Goal: Task Accomplishment & Management: Manage account settings

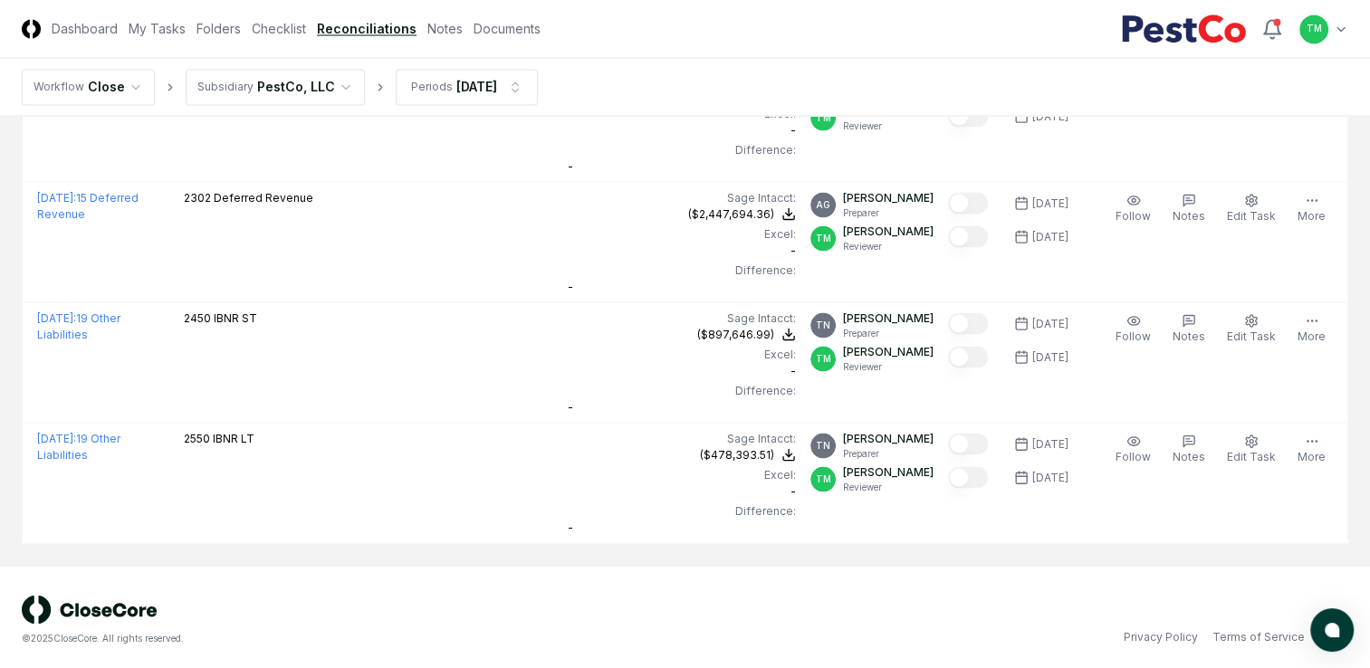
scroll to position [3330, 0]
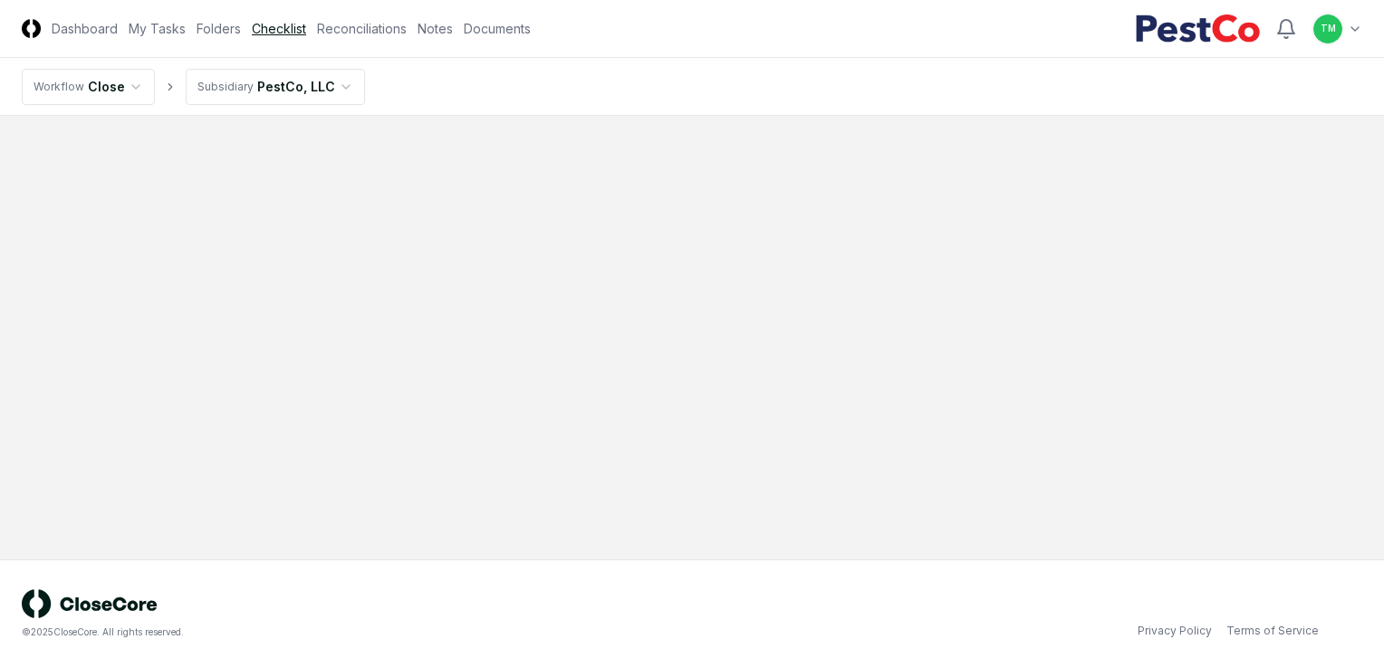
click at [287, 35] on link "Checklist" at bounding box center [279, 28] width 54 height 19
click at [81, 338] on main at bounding box center [692, 338] width 1384 height 444
click at [293, 34] on link "Checklist" at bounding box center [279, 28] width 54 height 19
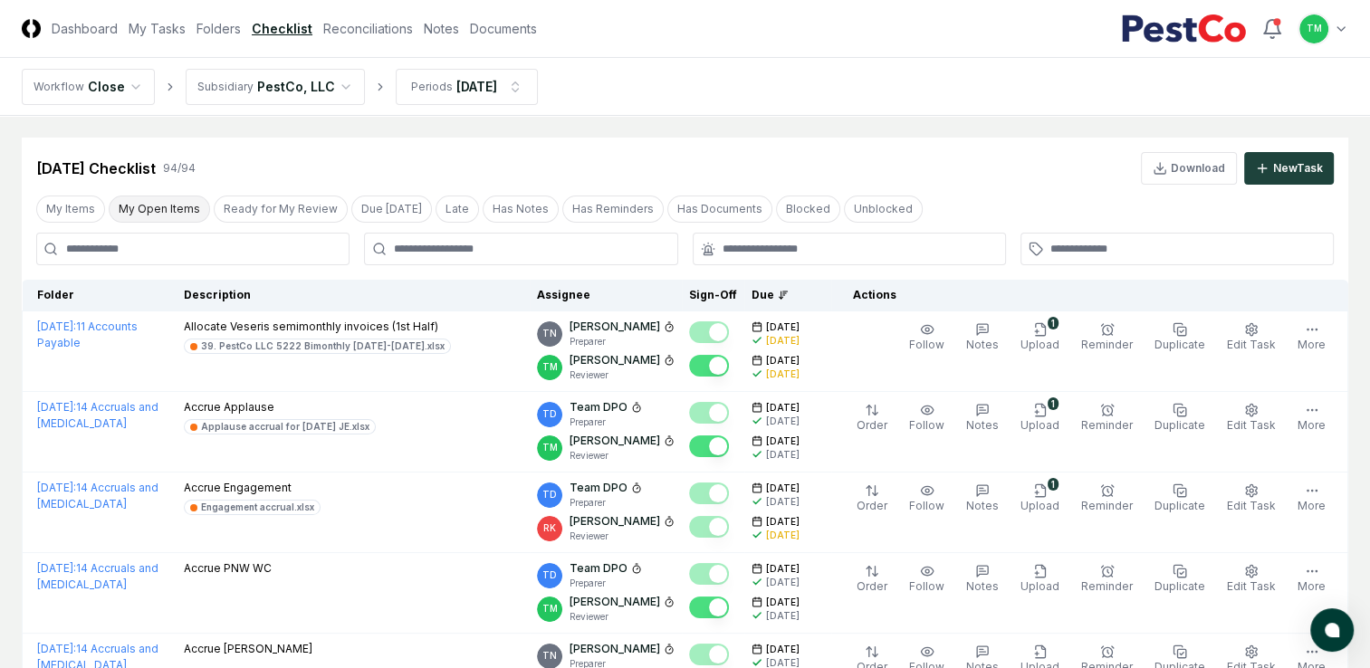
click at [170, 213] on button "My Open Items" at bounding box center [159, 209] width 101 height 27
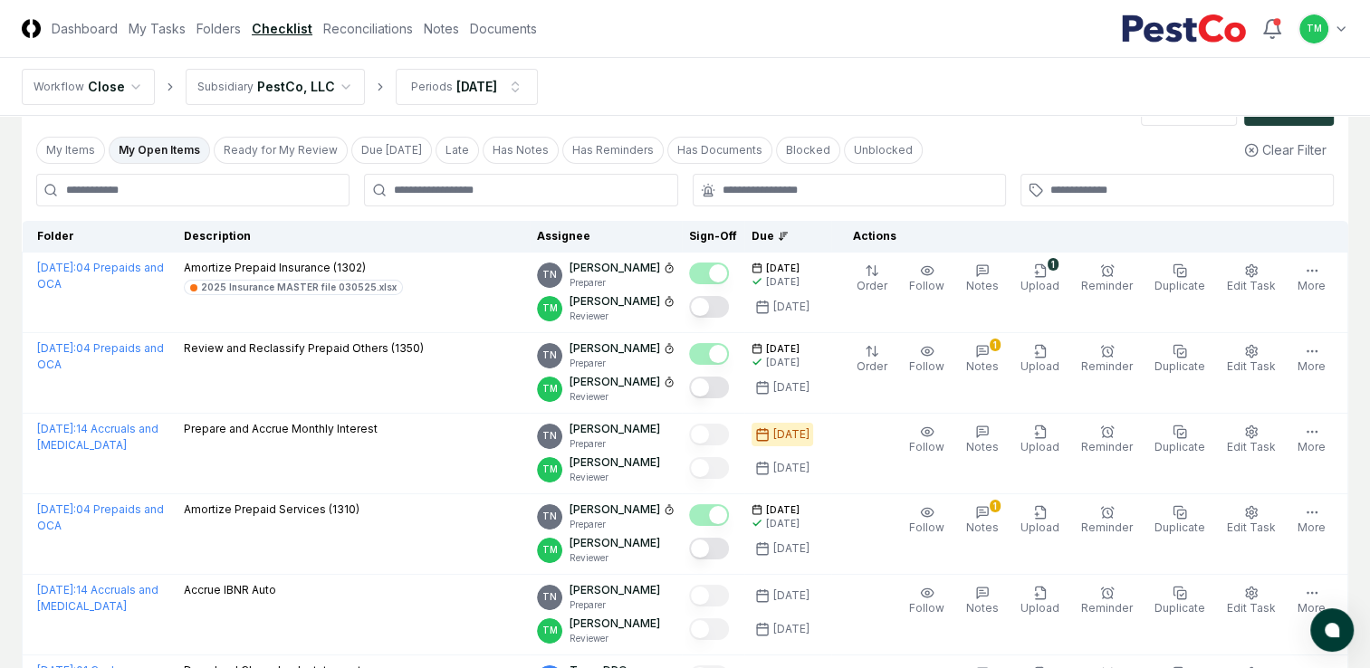
scroll to position [91, 0]
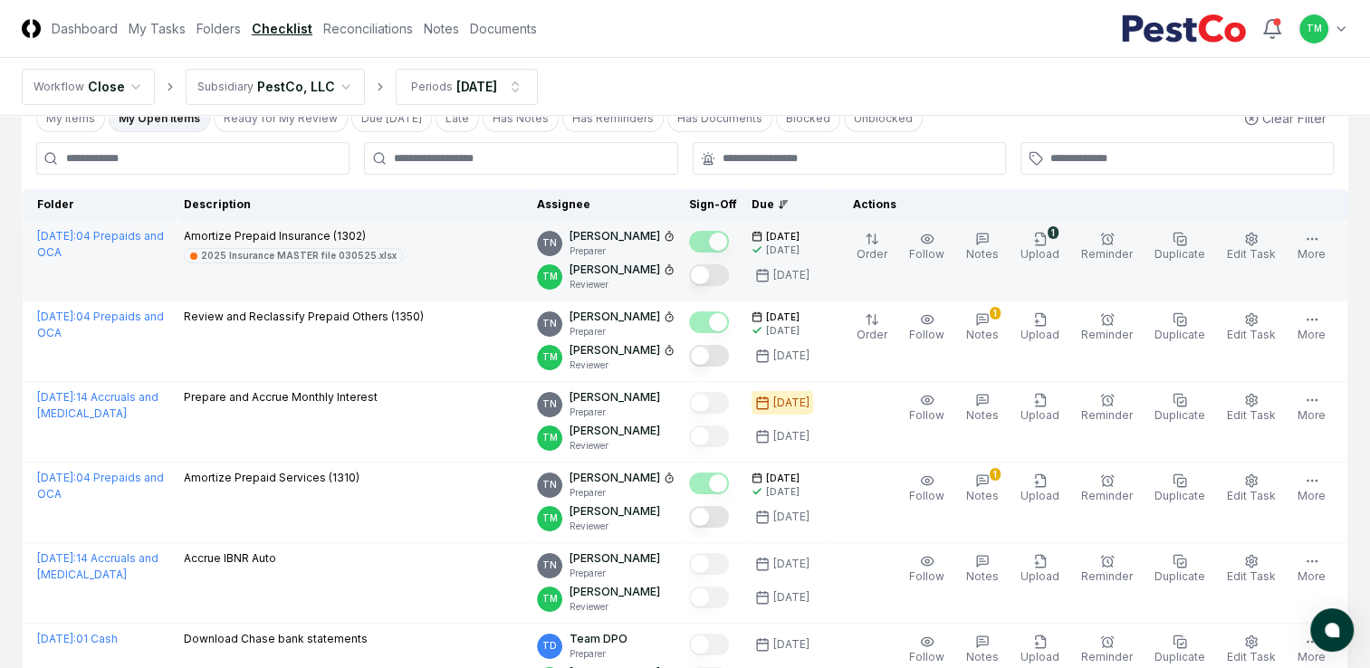
click at [729, 280] on button "Mark complete" at bounding box center [709, 275] width 40 height 22
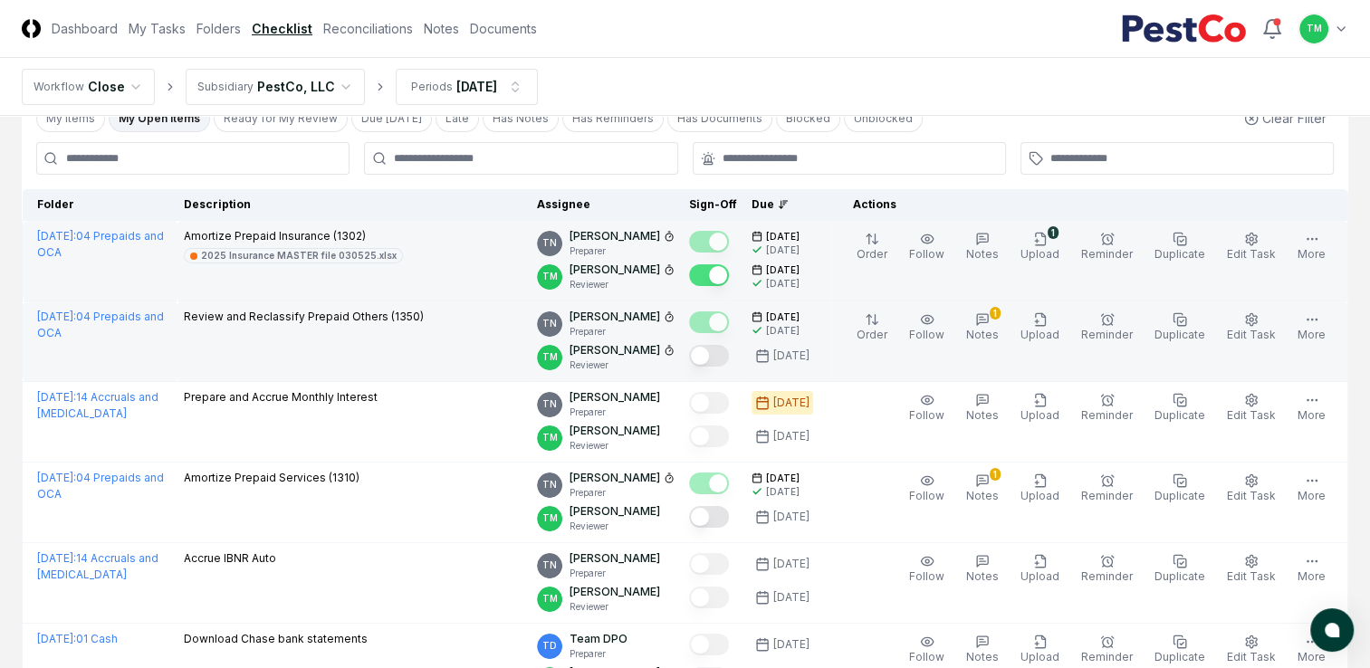
click at [726, 356] on button "Mark complete" at bounding box center [709, 356] width 40 height 22
click at [996, 329] on span "Notes" at bounding box center [982, 335] width 33 height 14
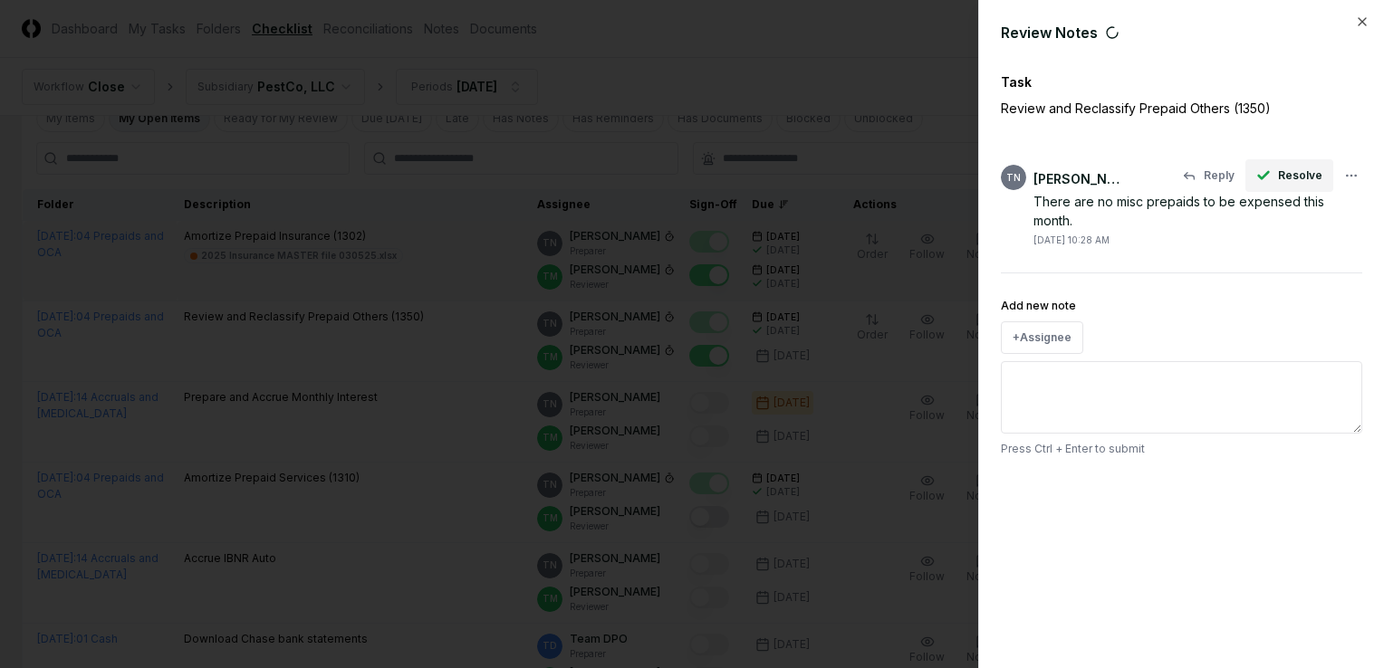
click at [1292, 175] on span "Resolve" at bounding box center [1300, 176] width 44 height 16
click at [1360, 21] on icon "button" at bounding box center [1362, 21] width 14 height 14
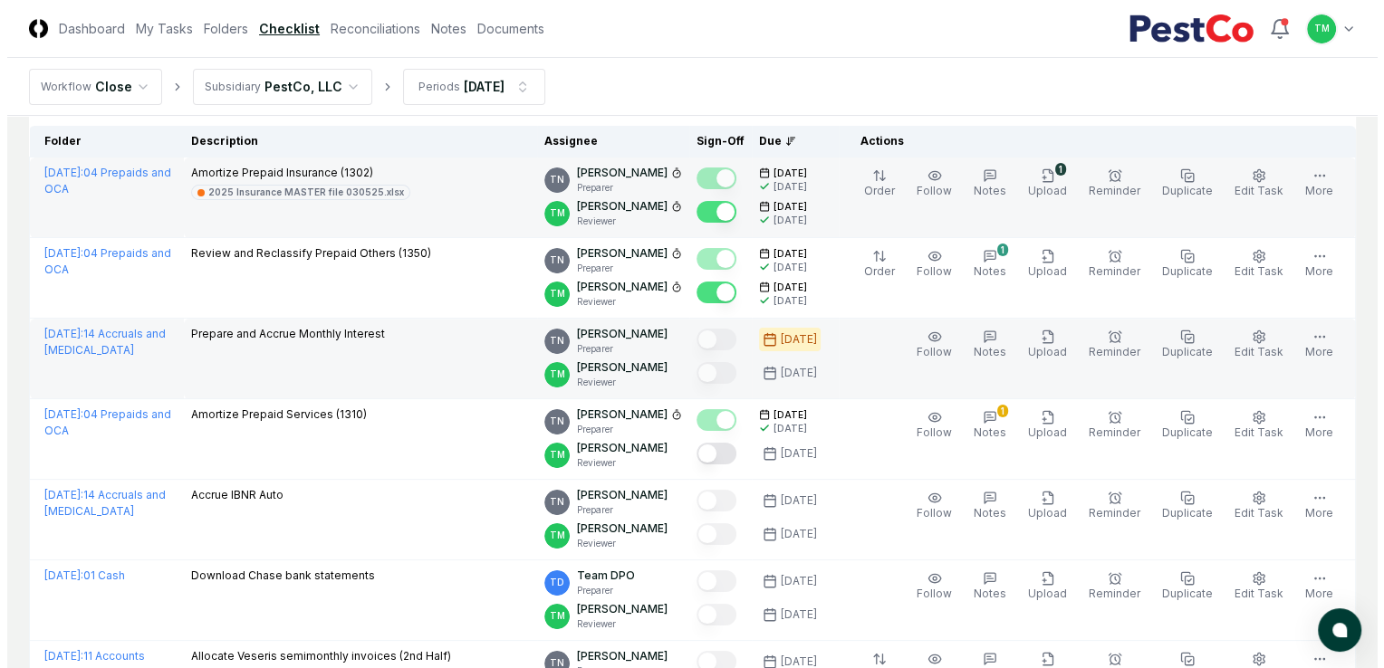
scroll to position [181, 0]
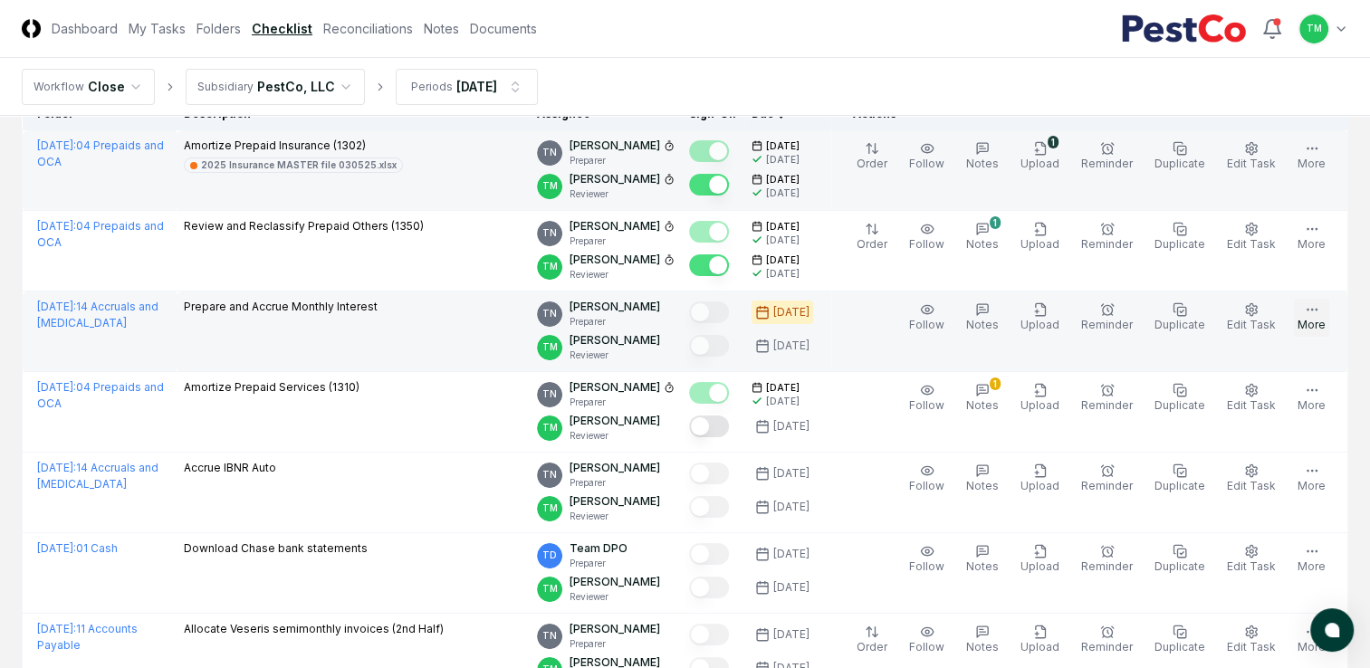
click at [1315, 316] on button "More" at bounding box center [1311, 318] width 35 height 38
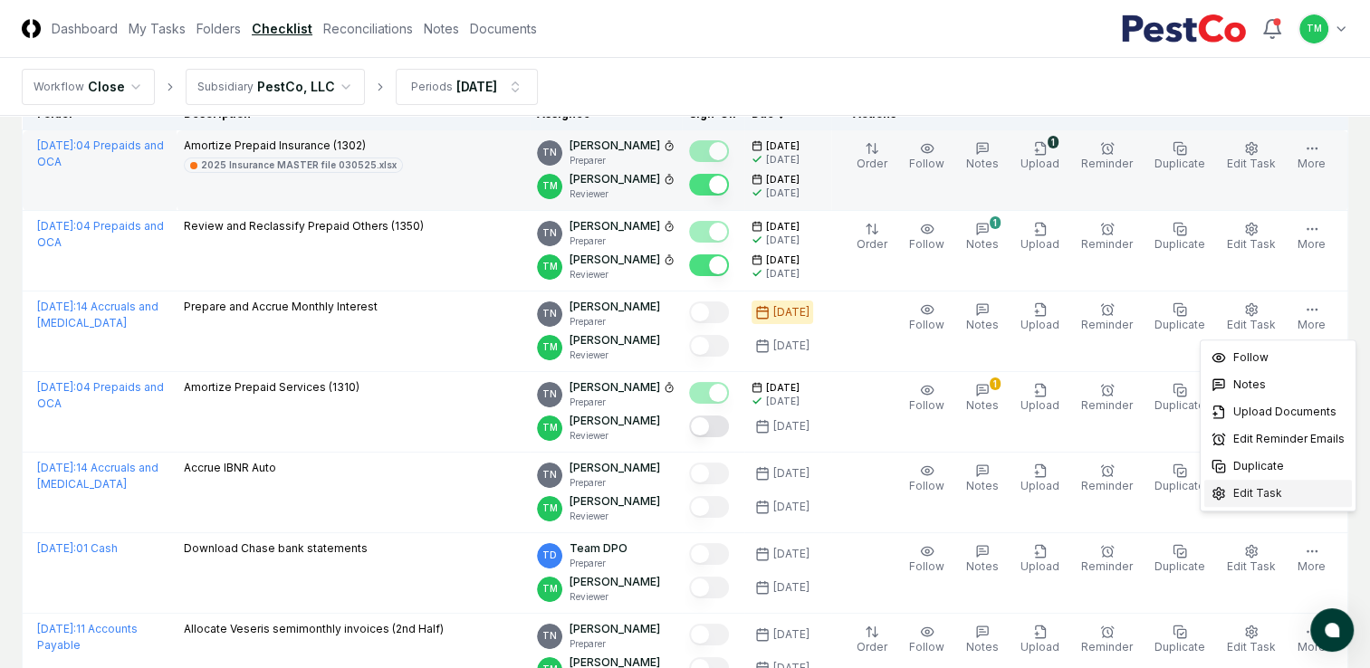
click at [1263, 499] on span "Edit Task" at bounding box center [1258, 493] width 49 height 16
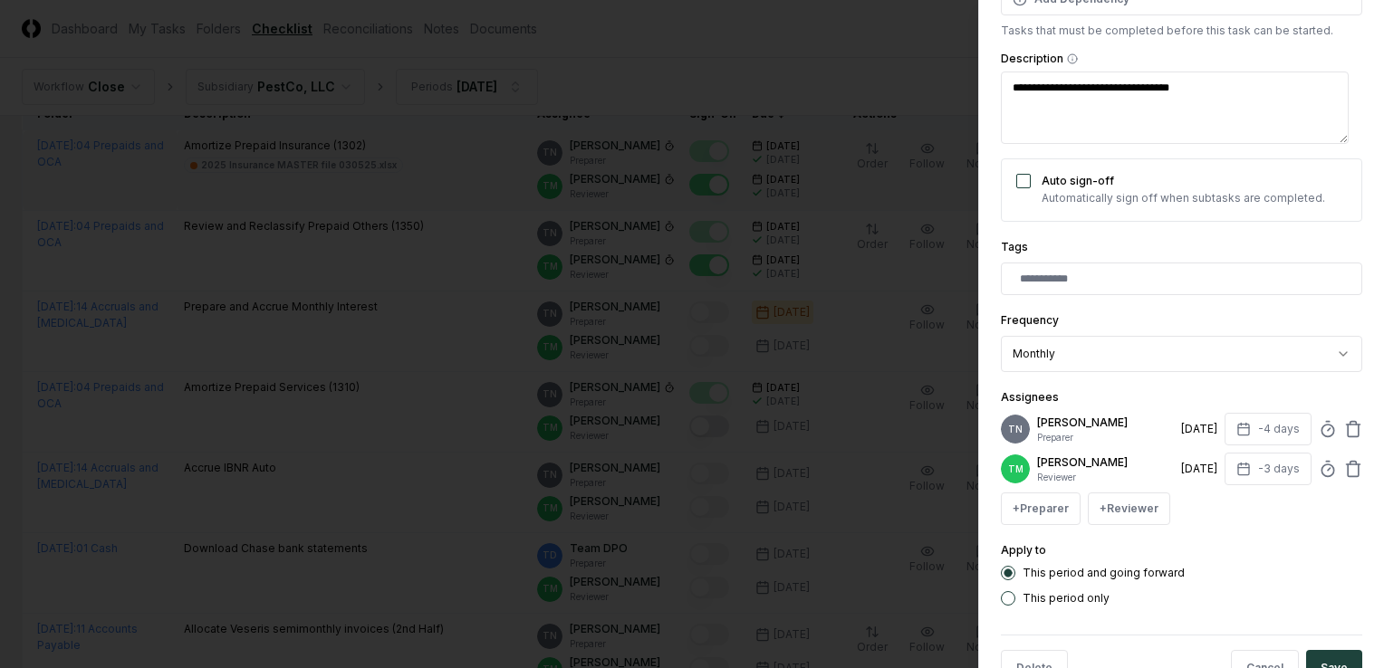
scroll to position [272, 0]
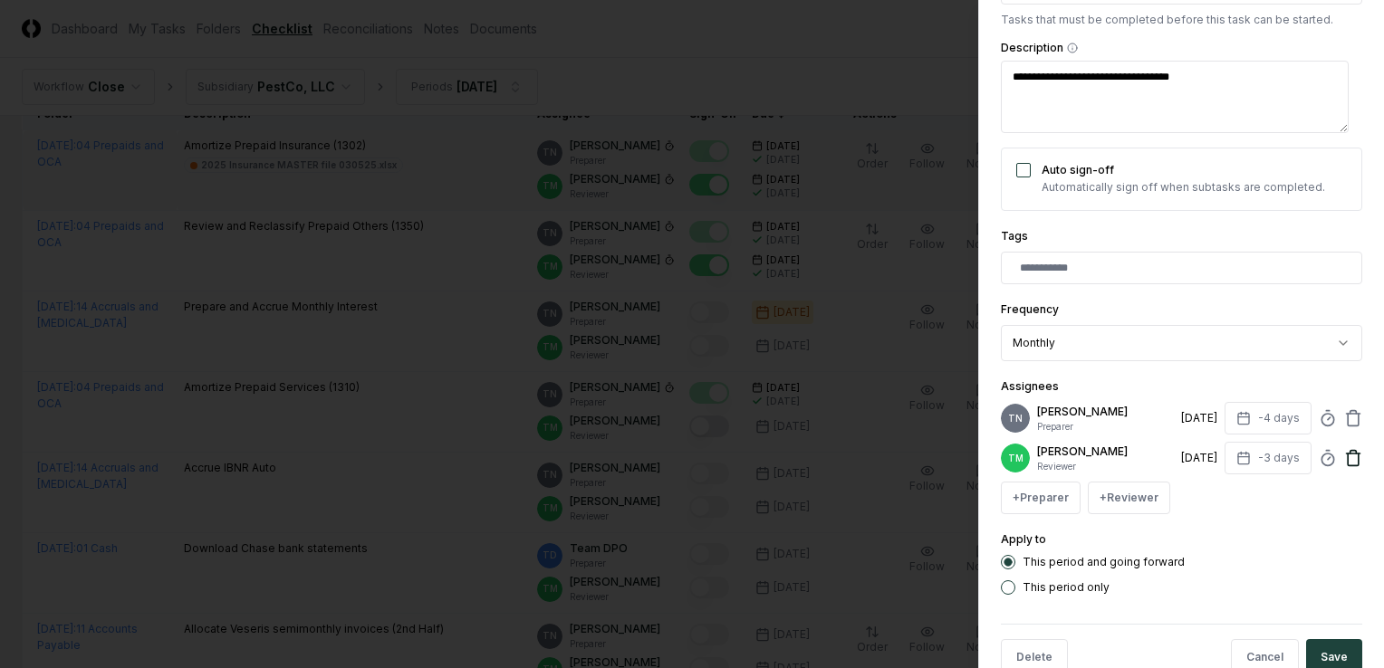
click at [1344, 467] on icon at bounding box center [1353, 458] width 18 height 18
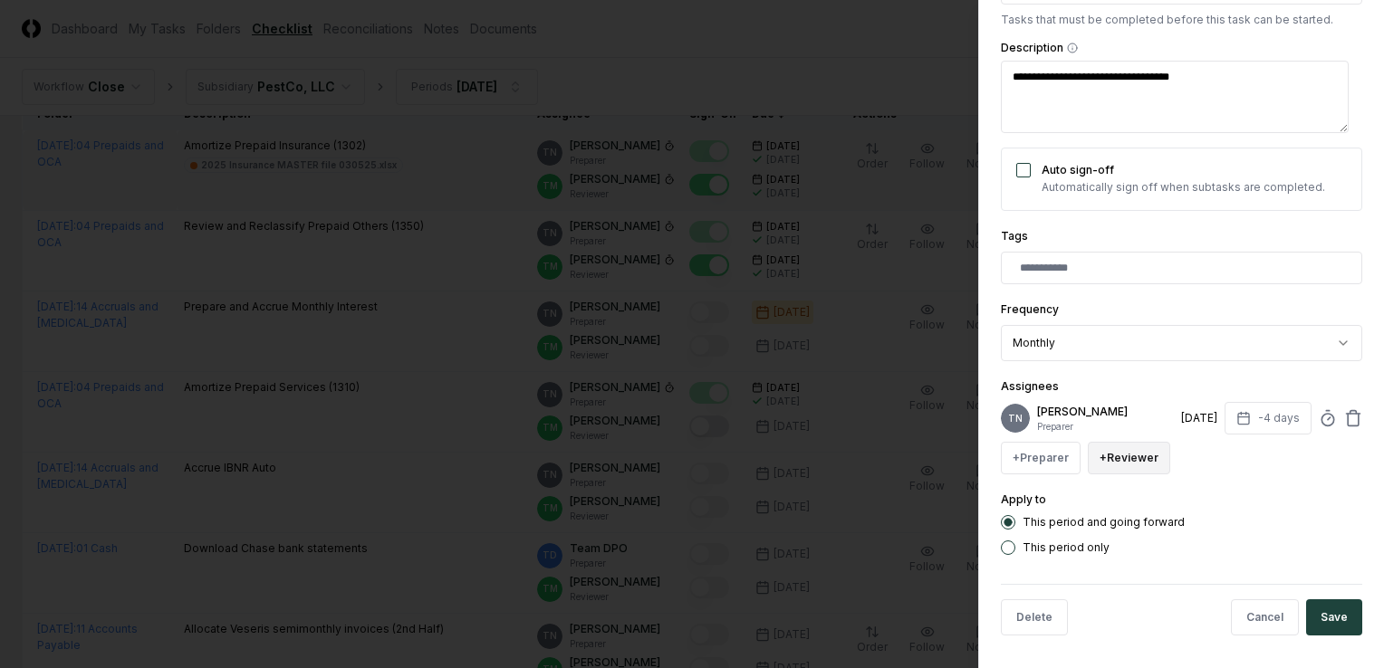
click at [1127, 460] on button "+ Reviewer" at bounding box center [1129, 458] width 82 height 33
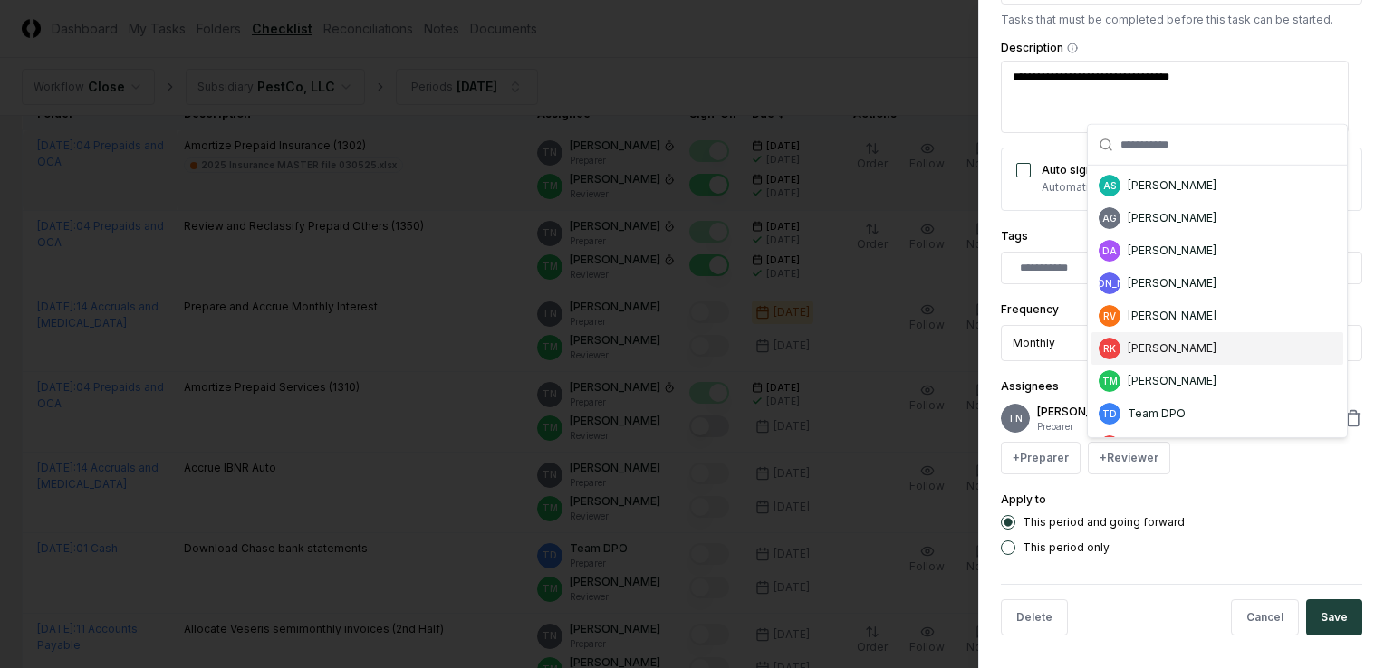
drag, startPoint x: 1180, startPoint y: 346, endPoint x: 1199, endPoint y: 365, distance: 26.9
click at [1181, 347] on div "[PERSON_NAME]" at bounding box center [1172, 349] width 89 height 16
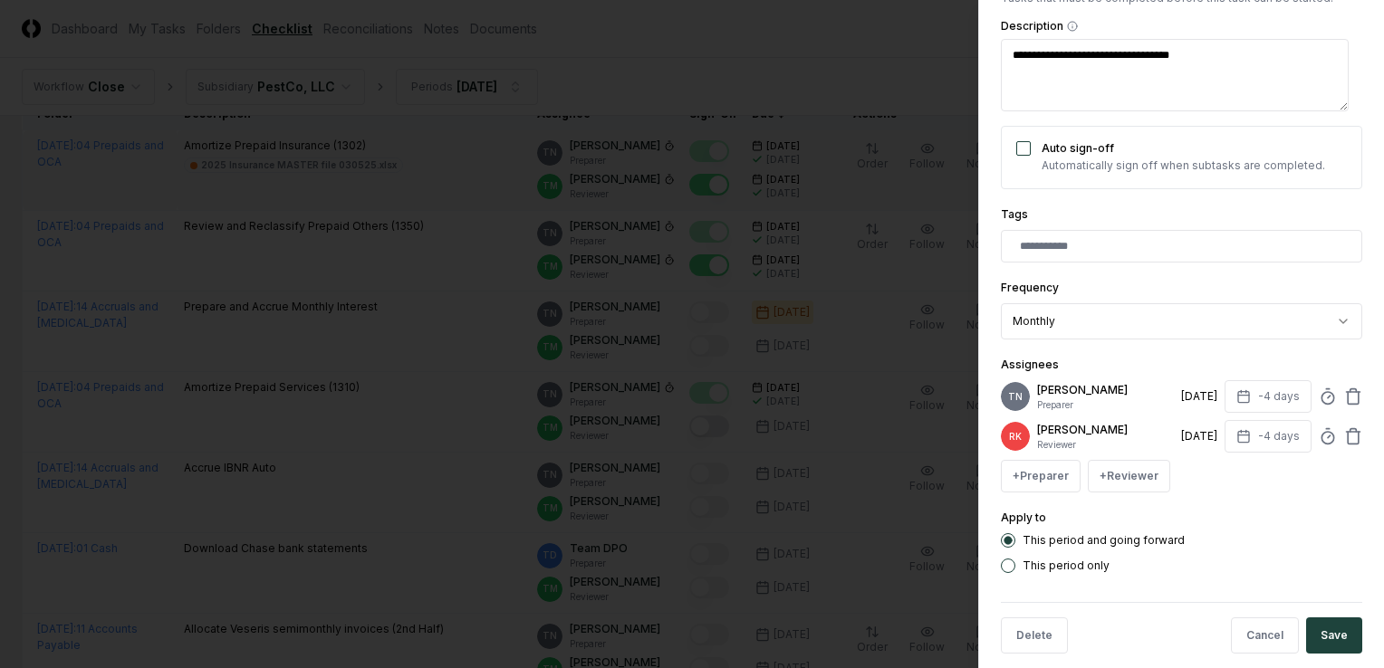
scroll to position [313, 0]
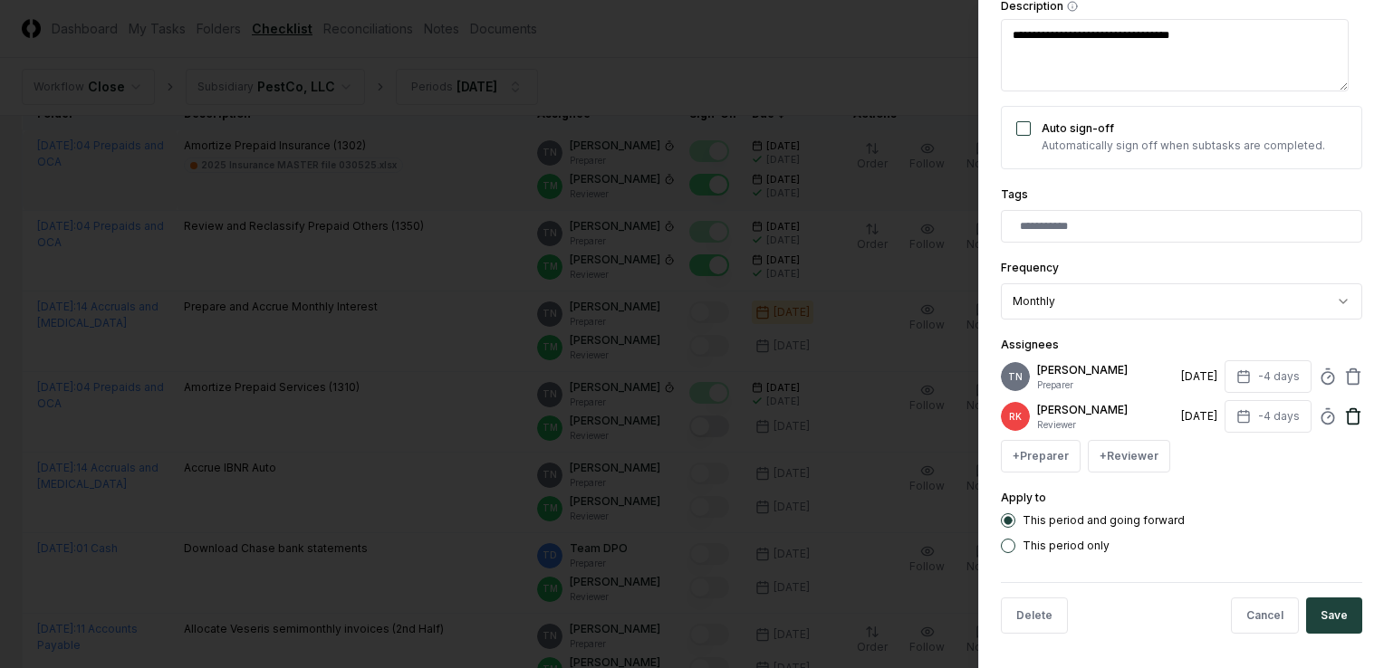
click at [1344, 420] on icon at bounding box center [1353, 417] width 18 height 18
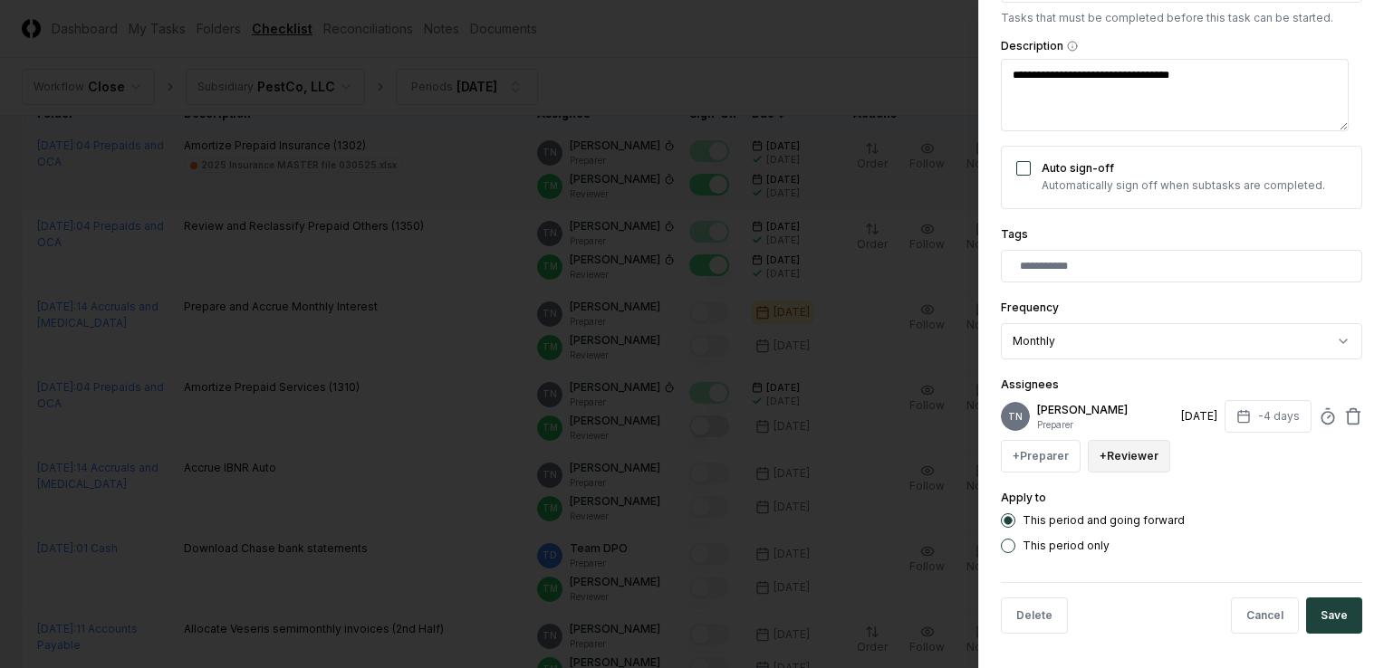
click at [1134, 462] on button "+ Reviewer" at bounding box center [1129, 456] width 82 height 33
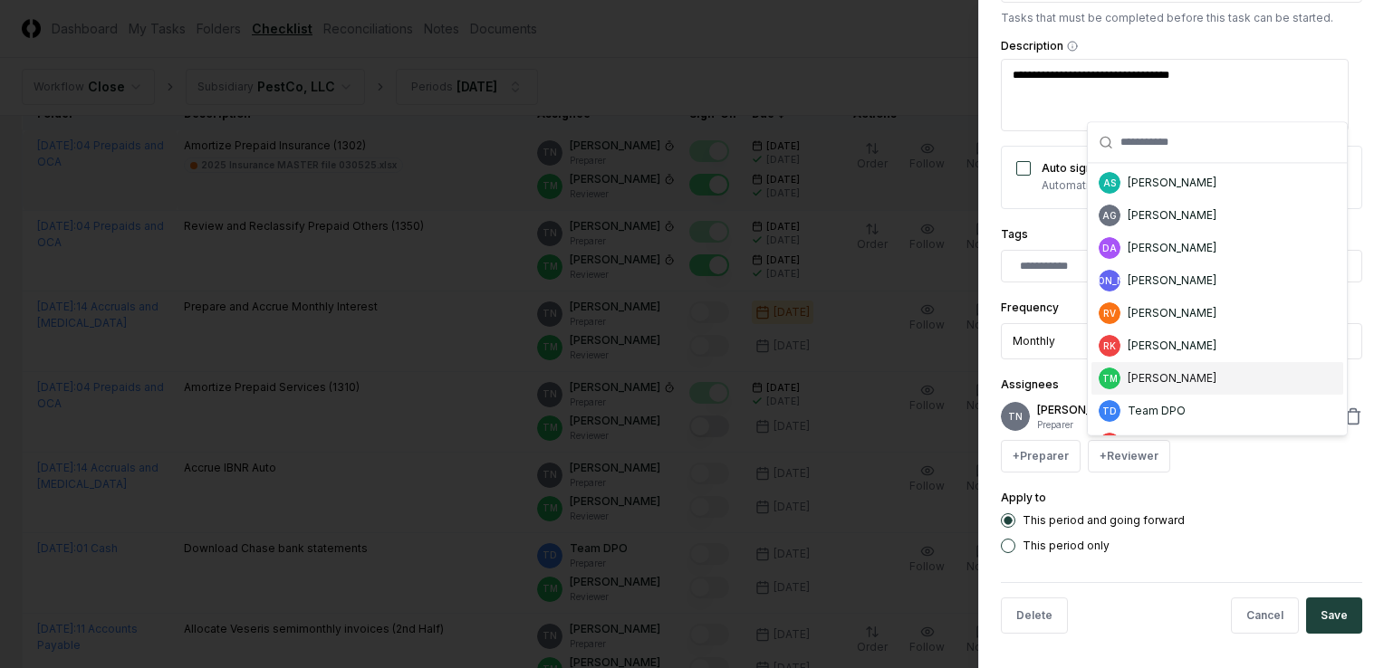
click at [1177, 388] on div "TM [PERSON_NAME]" at bounding box center [1217, 378] width 252 height 33
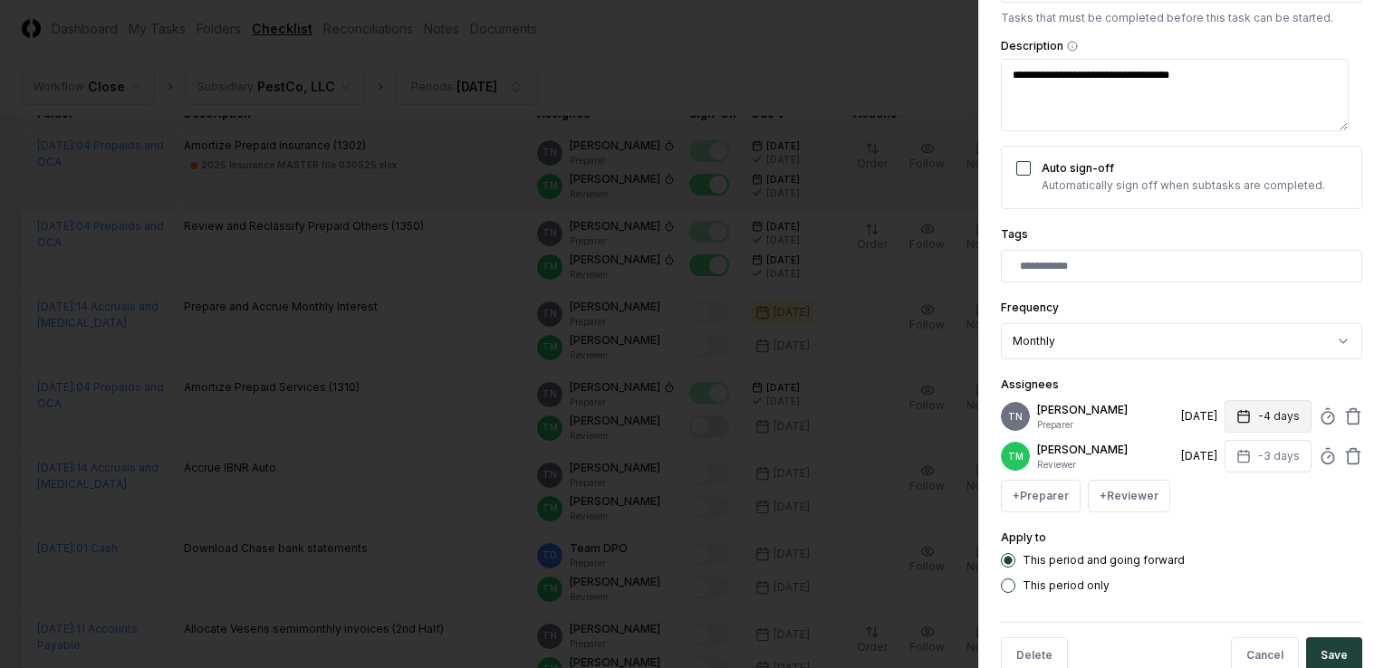
click at [1257, 415] on button "-4 days" at bounding box center [1268, 416] width 87 height 33
type textarea "*"
type input "**"
click at [1212, 481] on input "**" at bounding box center [1199, 487] width 63 height 33
click at [1221, 557] on div "Apply to This period and going forward This period only" at bounding box center [1181, 560] width 361 height 66
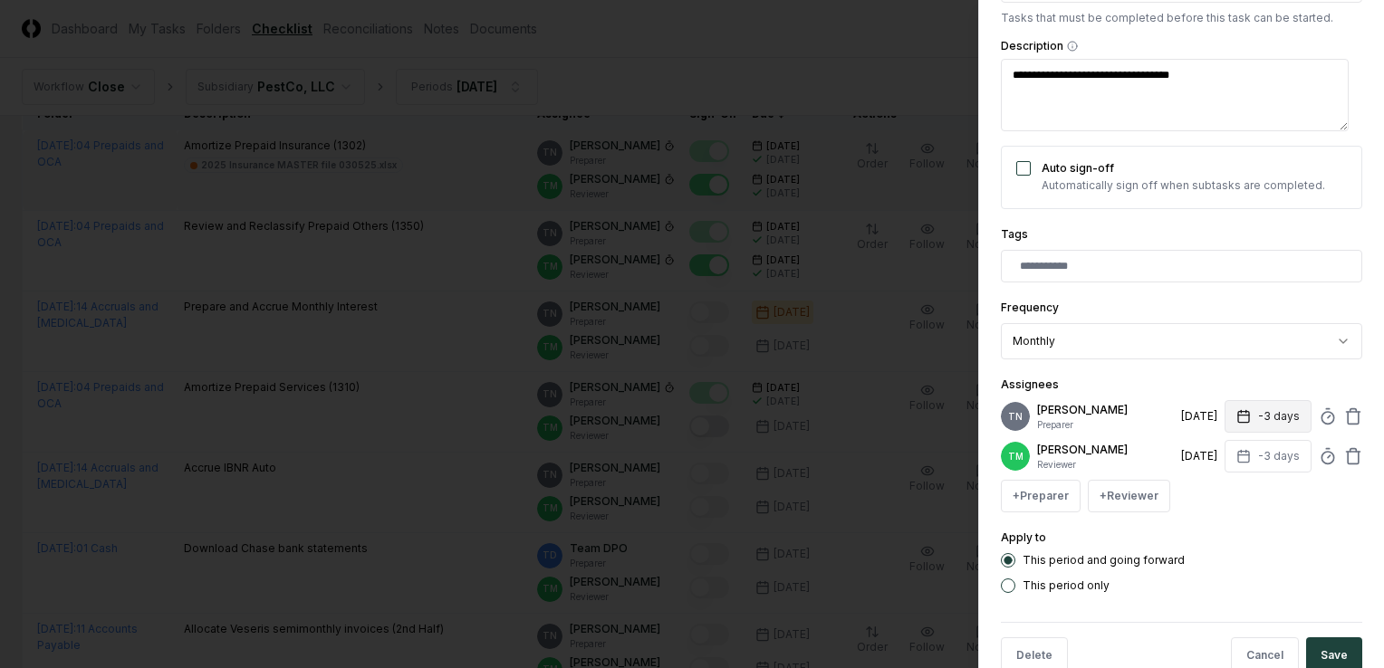
click at [1262, 415] on button "-3 days" at bounding box center [1268, 416] width 87 height 33
type input "**"
click at [1213, 484] on input "**" at bounding box center [1199, 487] width 63 height 33
click at [1235, 553] on div "Apply to This period and going forward This period only" at bounding box center [1181, 560] width 361 height 66
drag, startPoint x: 1270, startPoint y: 458, endPoint x: 1266, endPoint y: 476, distance: 17.6
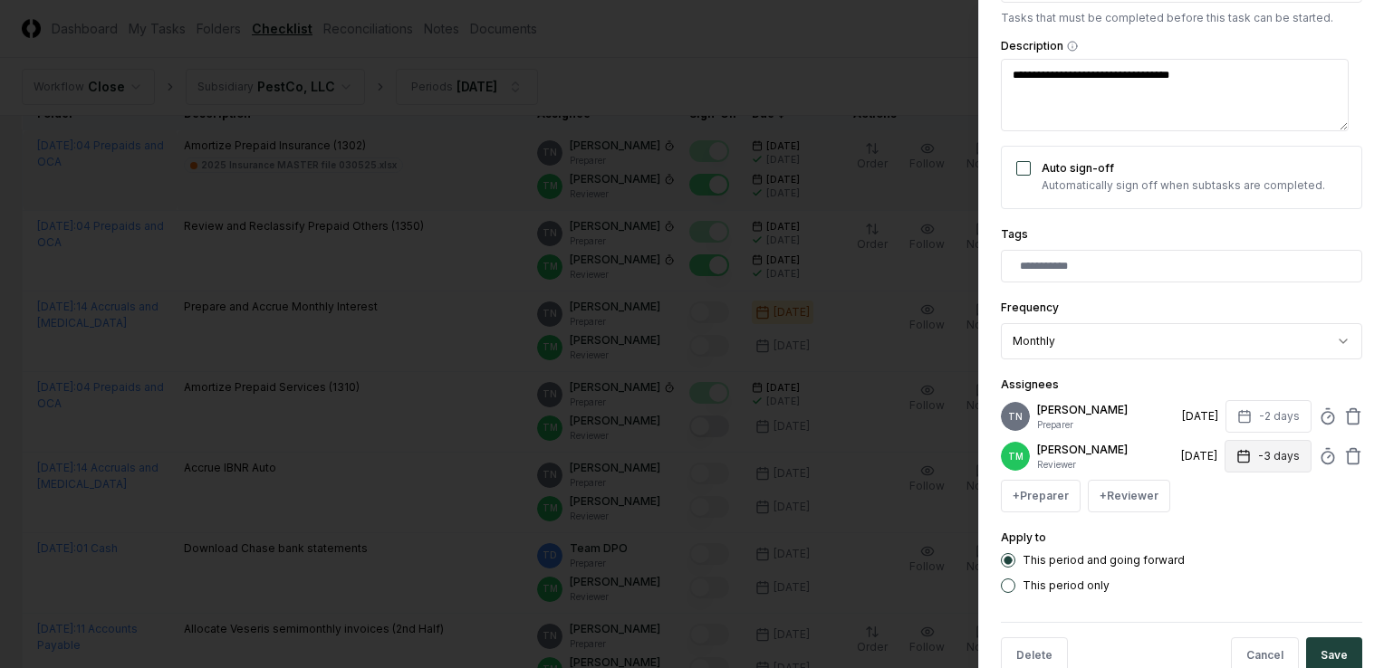
click at [1269, 458] on button "-3 days" at bounding box center [1268, 456] width 87 height 33
type input "**"
click at [1216, 531] on input "**" at bounding box center [1199, 533] width 63 height 33
click at [1264, 415] on button "-2 days" at bounding box center [1268, 416] width 86 height 33
type input "**"
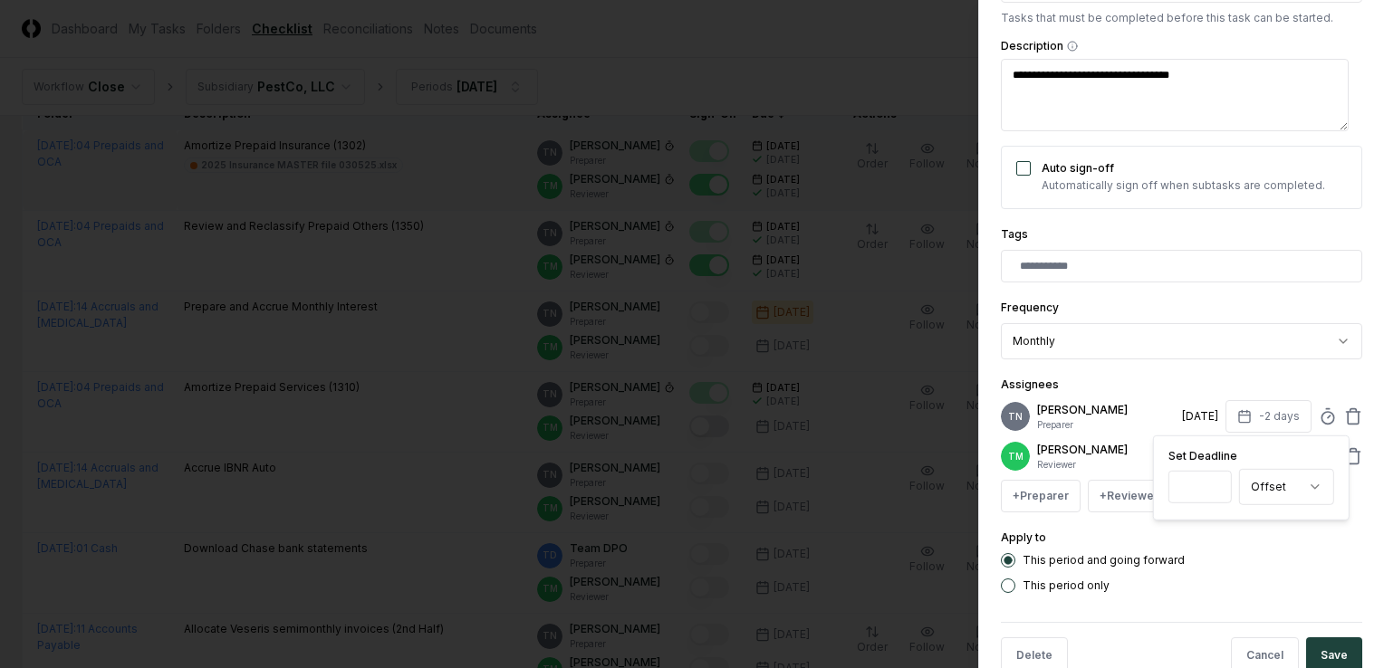
click at [1210, 491] on input "**" at bounding box center [1199, 487] width 63 height 33
click at [1254, 547] on div "Apply to This period and going forward This period only" at bounding box center [1181, 560] width 361 height 66
click at [1244, 464] on button "-2 days" at bounding box center [1268, 456] width 86 height 33
drag, startPoint x: 1210, startPoint y: 533, endPoint x: 1215, endPoint y: 548, distance: 15.2
type input "**"
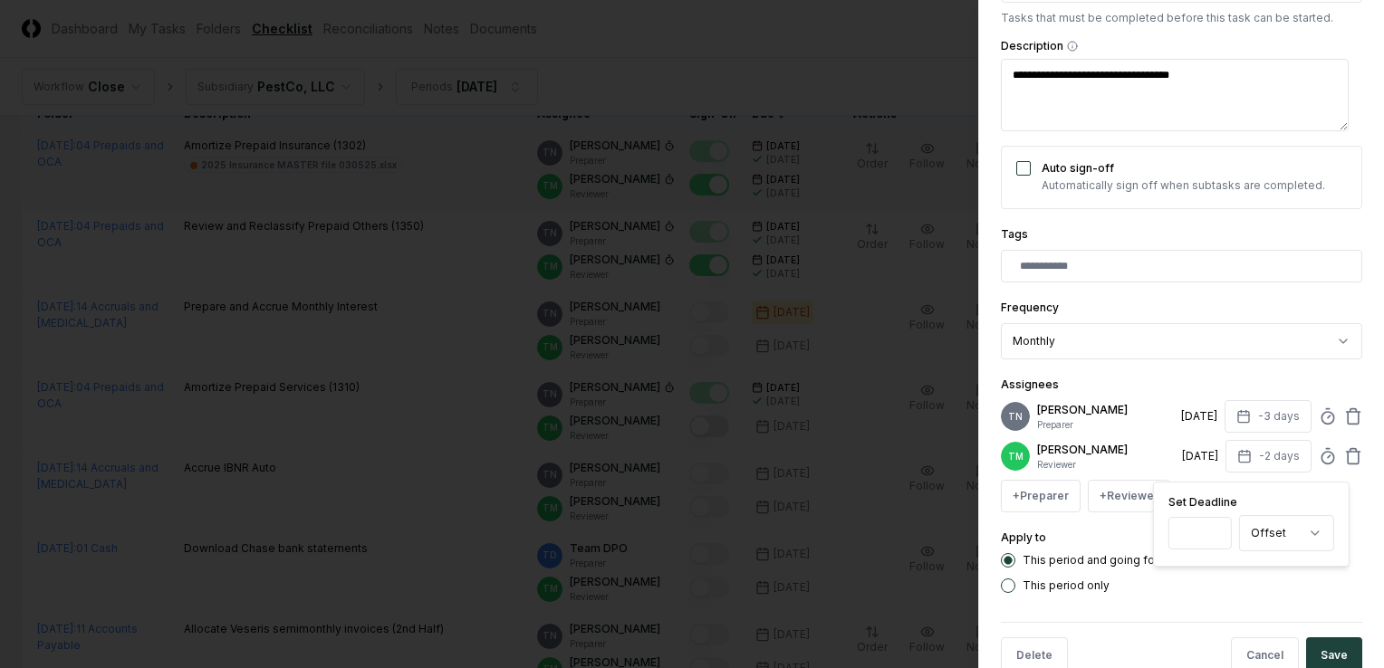
click at [1210, 534] on input "**" at bounding box center [1199, 533] width 63 height 33
click at [1235, 581] on div "This period and going forward This period only" at bounding box center [1181, 573] width 361 height 40
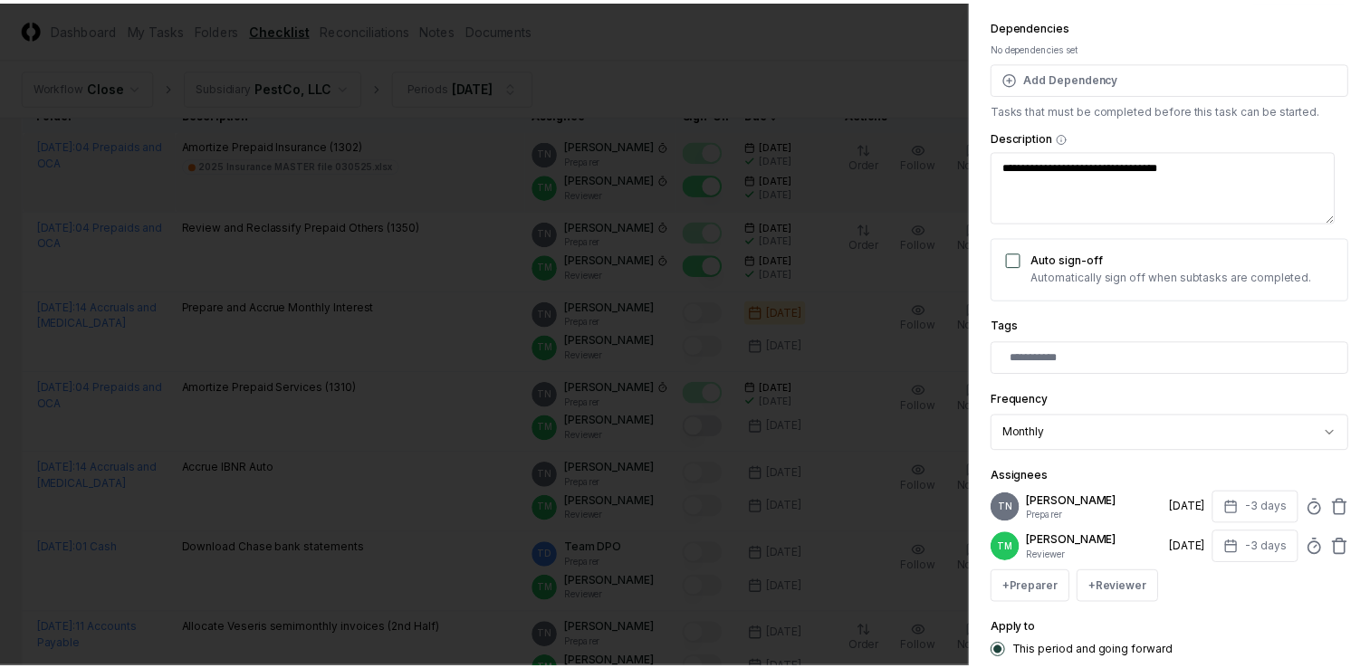
scroll to position [327, 0]
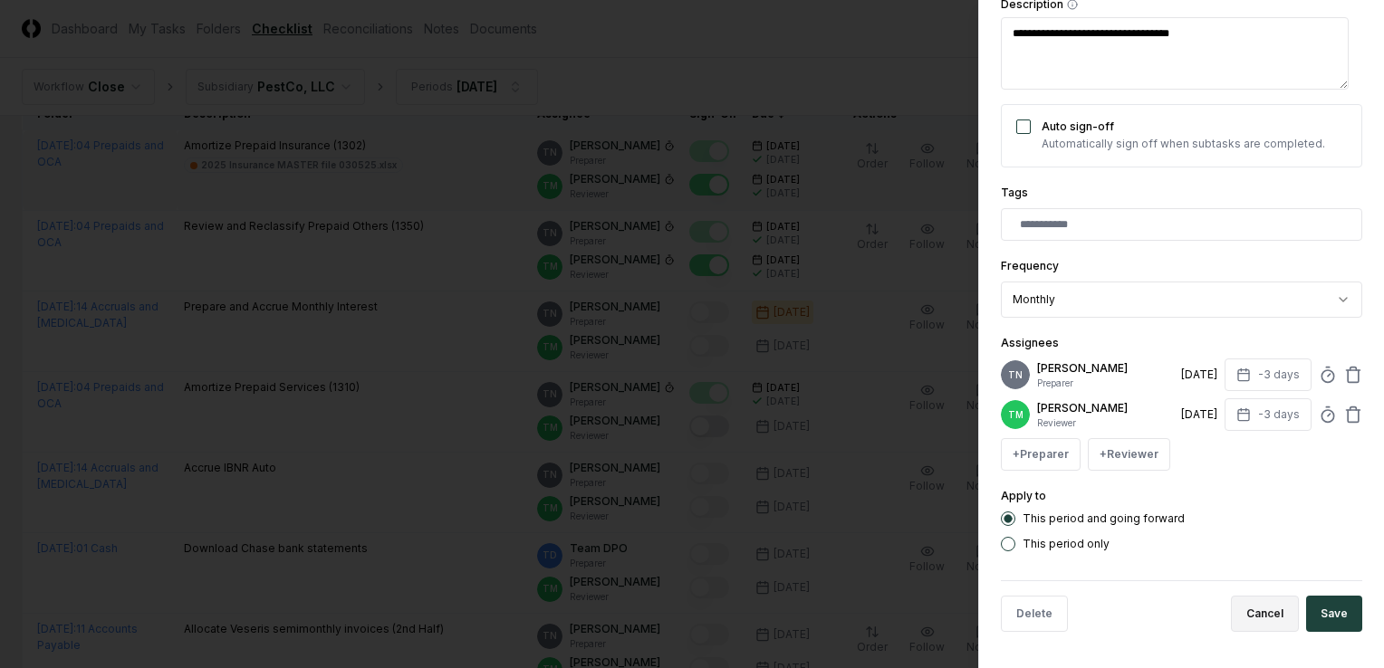
click at [1256, 621] on button "Cancel" at bounding box center [1265, 614] width 68 height 36
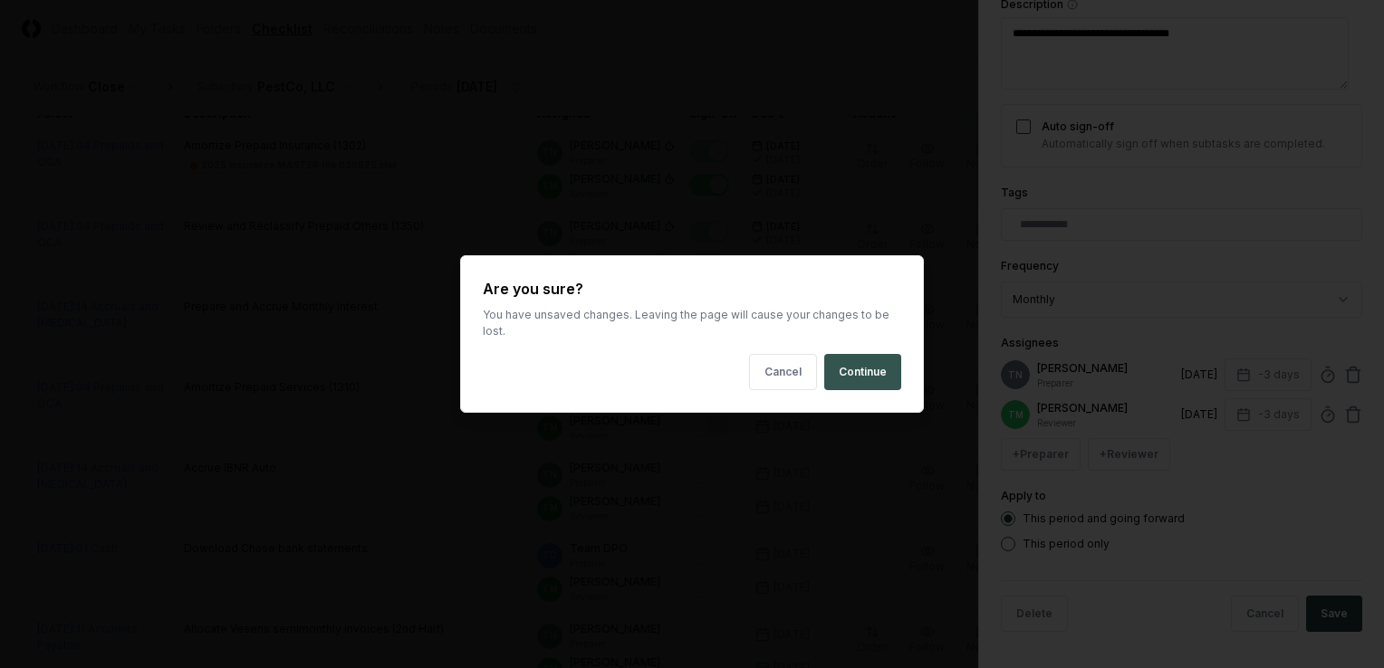
click at [871, 370] on button "Continue" at bounding box center [862, 372] width 77 height 36
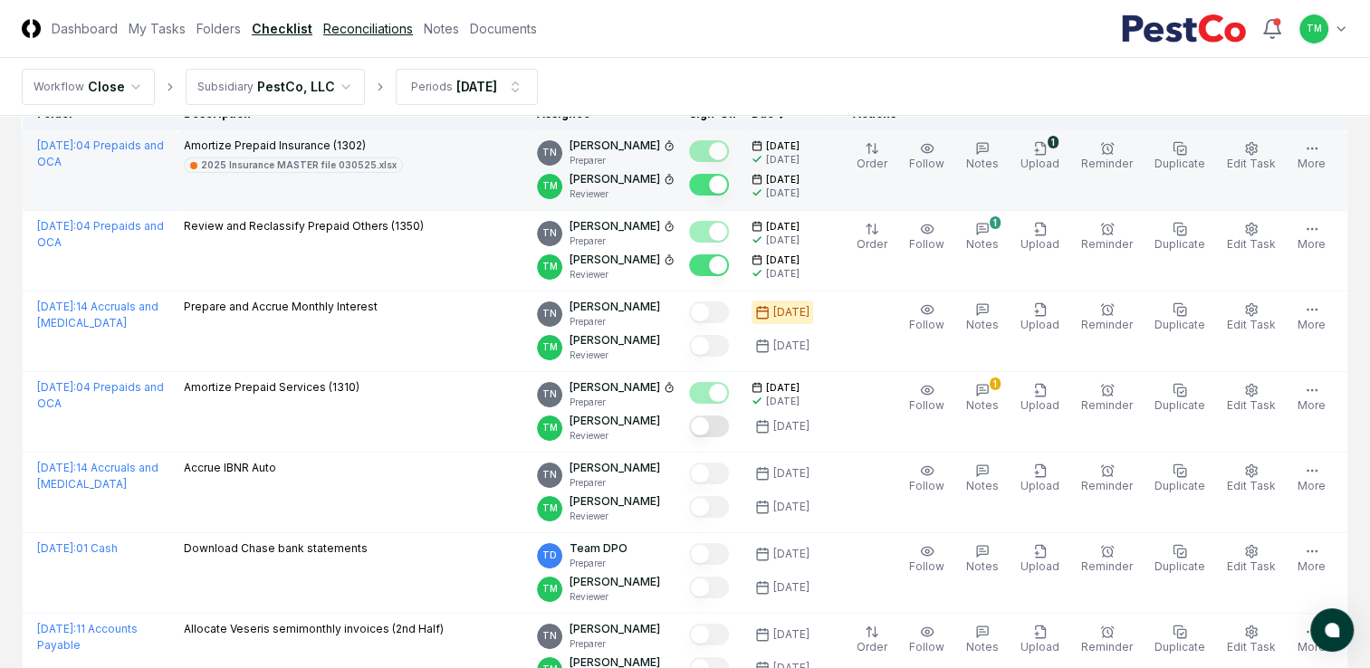
click at [355, 33] on link "Reconciliations" at bounding box center [368, 28] width 90 height 19
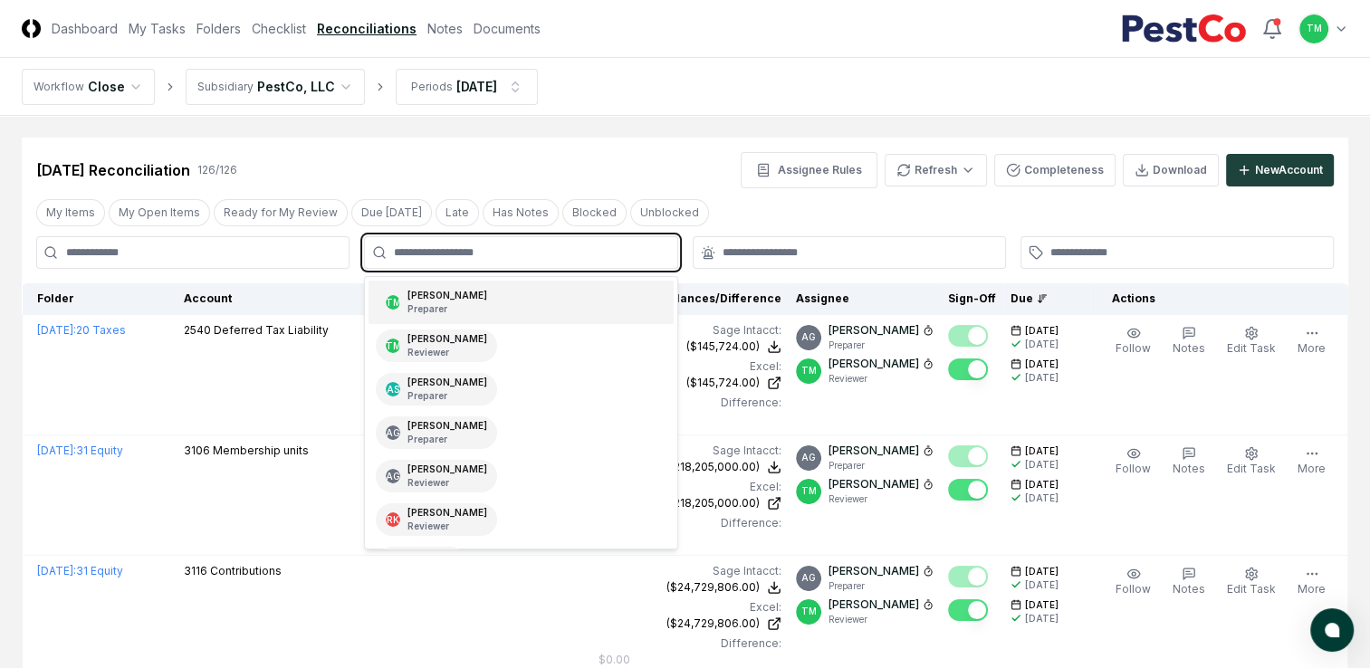
click at [473, 245] on input "text" at bounding box center [530, 253] width 272 height 16
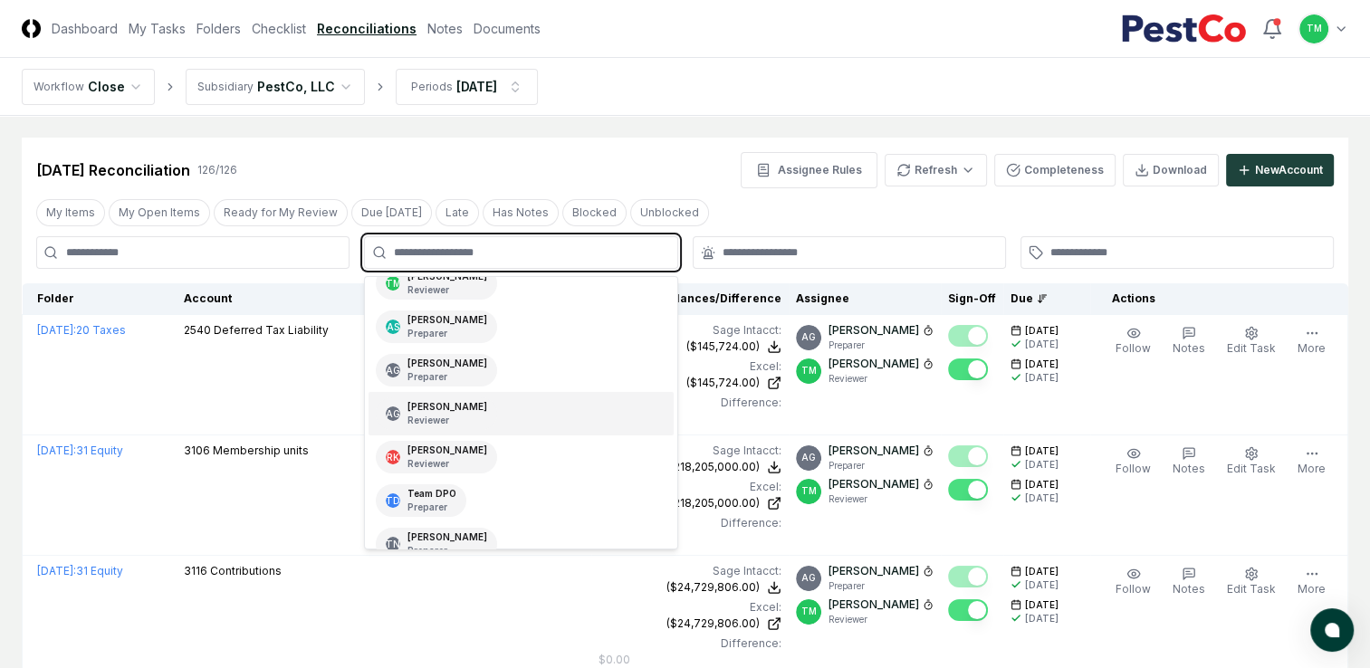
scroll to position [91, 0]
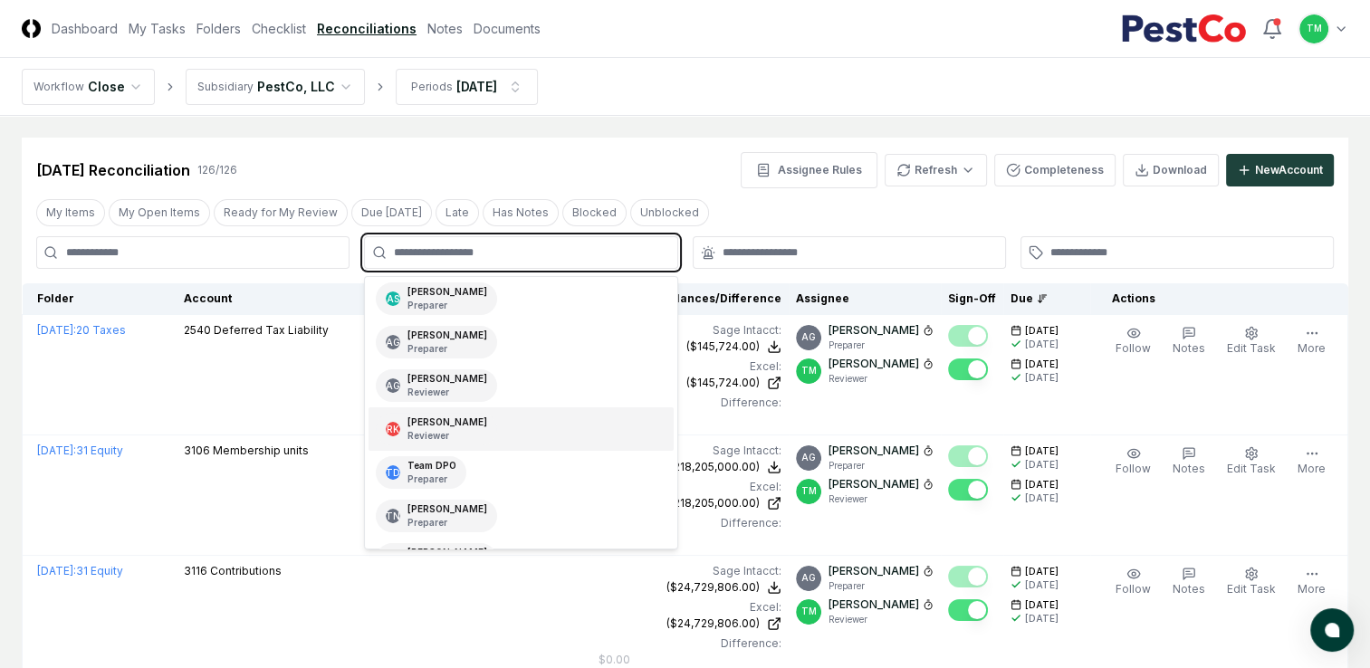
click at [446, 438] on p "Reviewer" at bounding box center [448, 436] width 80 height 14
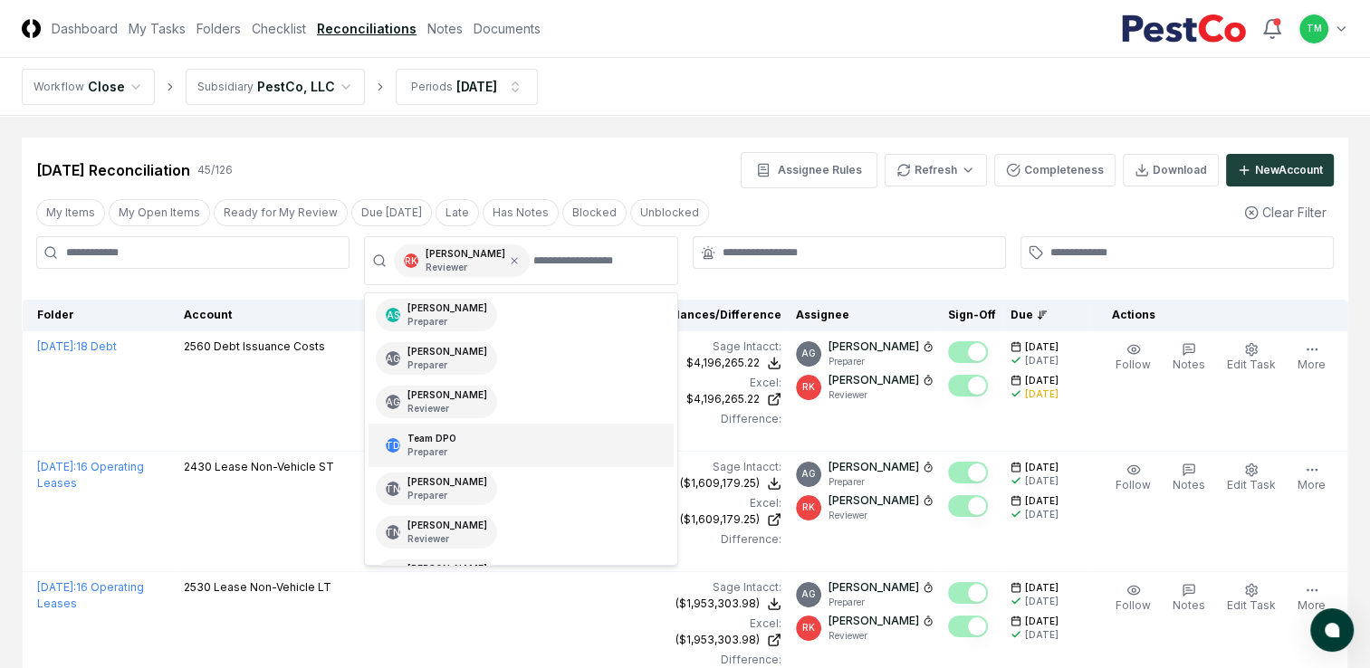
click at [490, 168] on div "[DATE] Reconciliation 45 / 126 Assignee Rules Refresh Completeness Download New…" at bounding box center [685, 170] width 1298 height 36
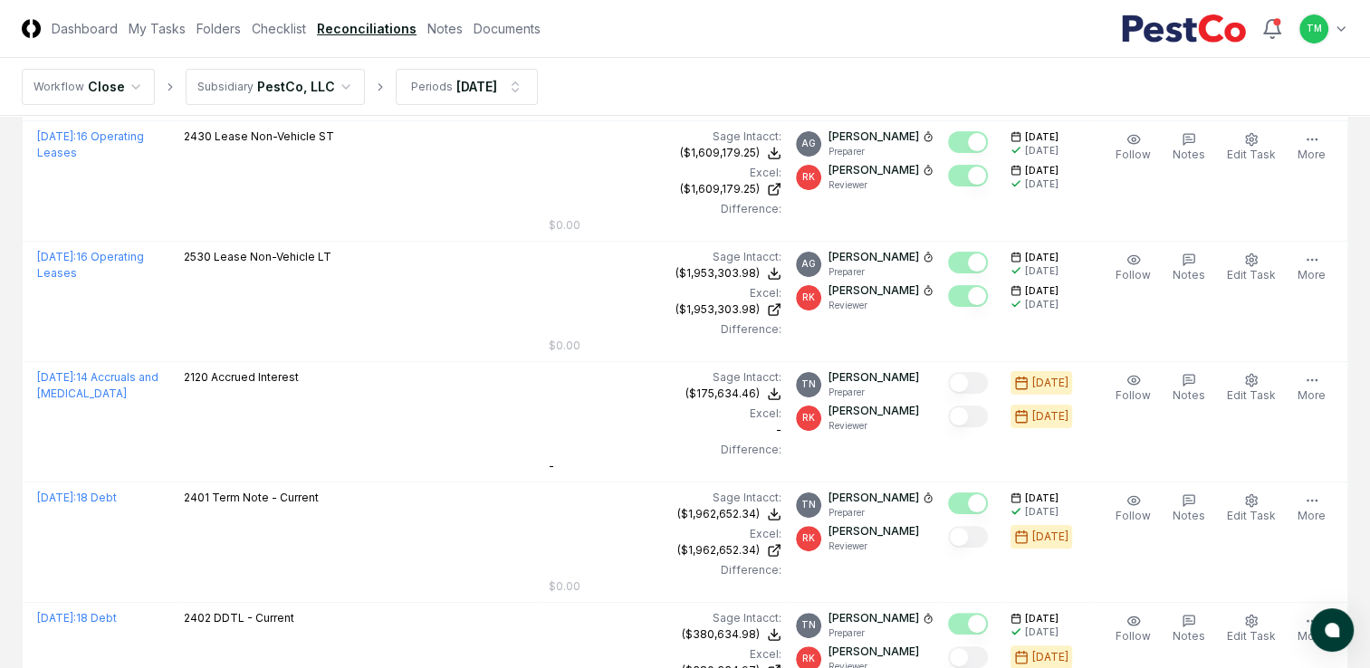
scroll to position [362, 0]
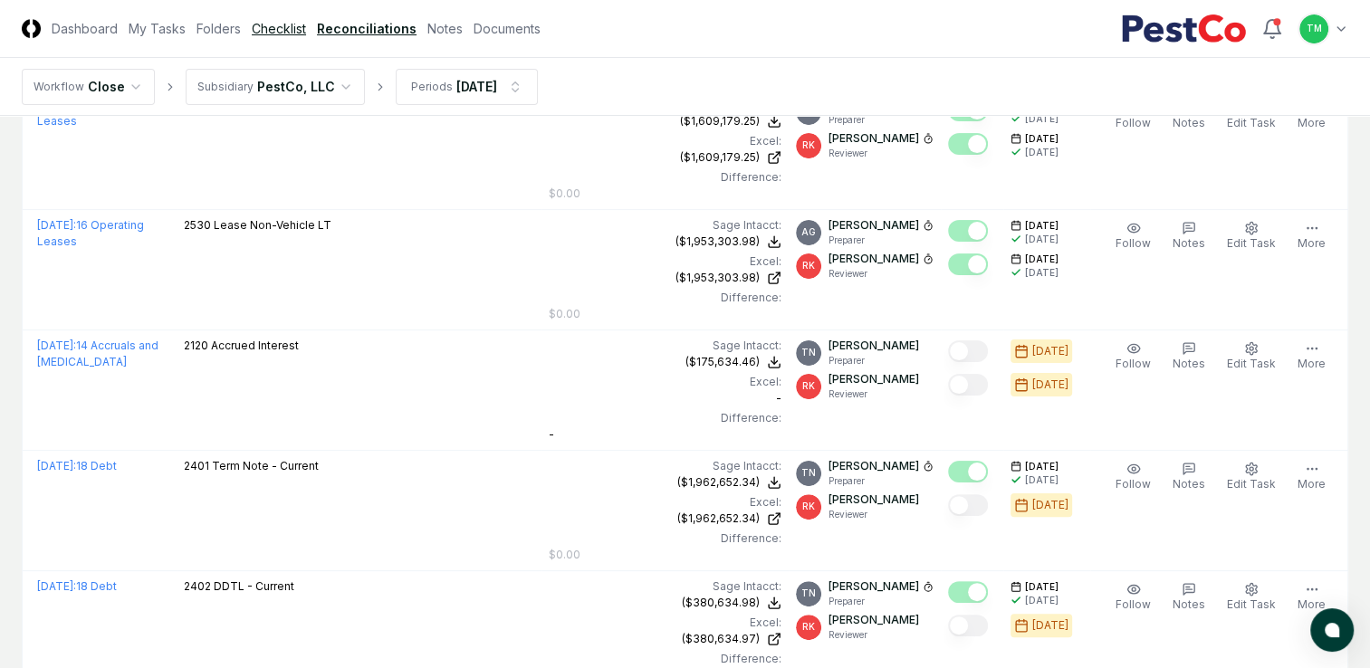
click at [288, 29] on link "Checklist" at bounding box center [279, 28] width 54 height 19
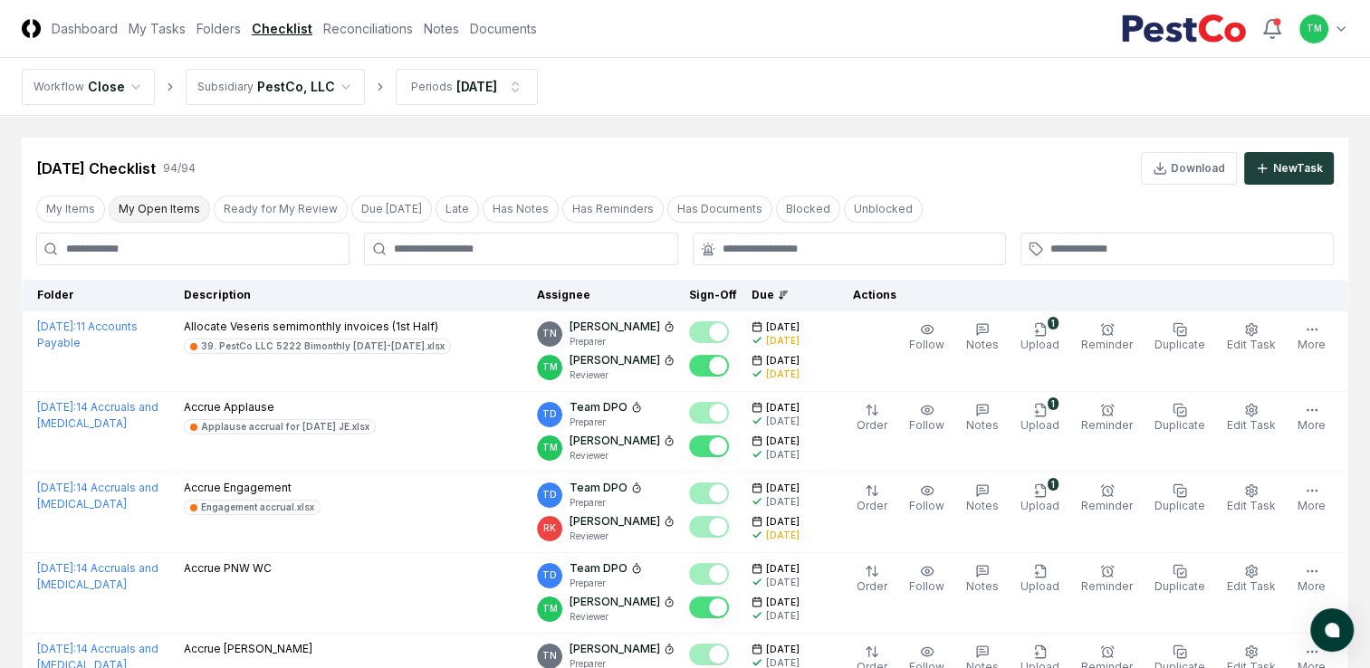
click at [167, 208] on button "My Open Items" at bounding box center [159, 209] width 101 height 27
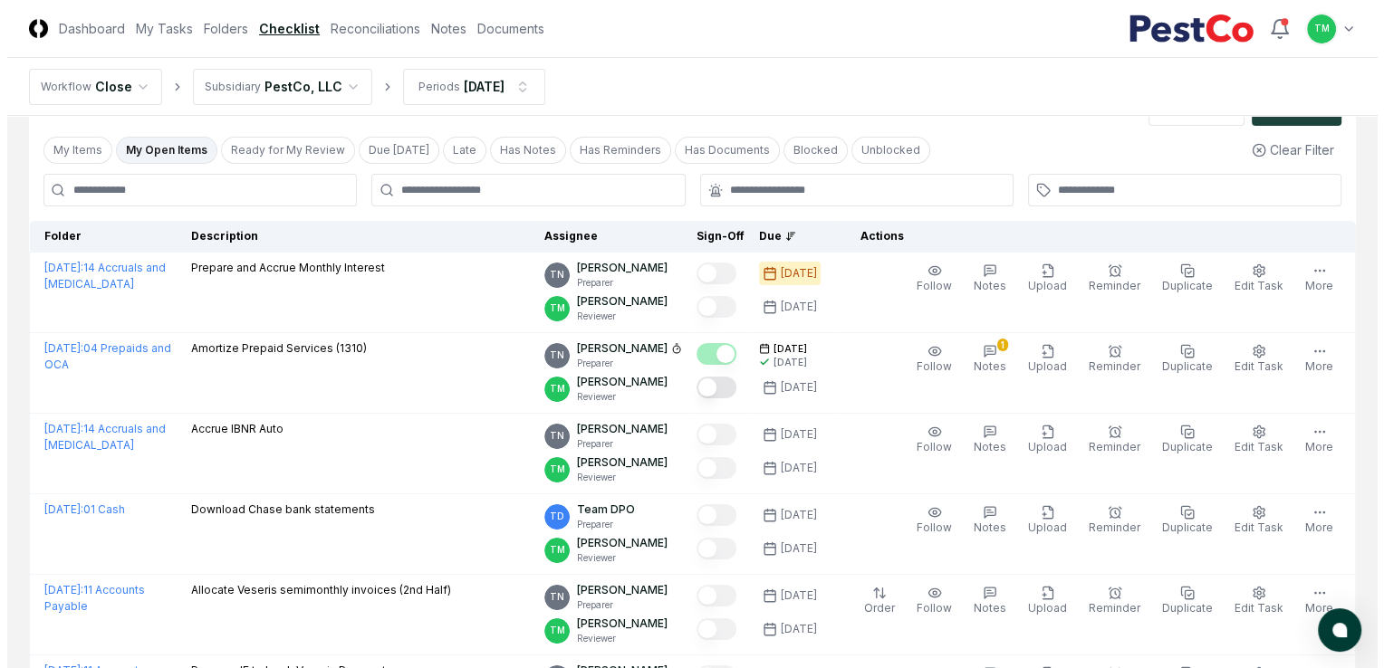
scroll to position [91, 0]
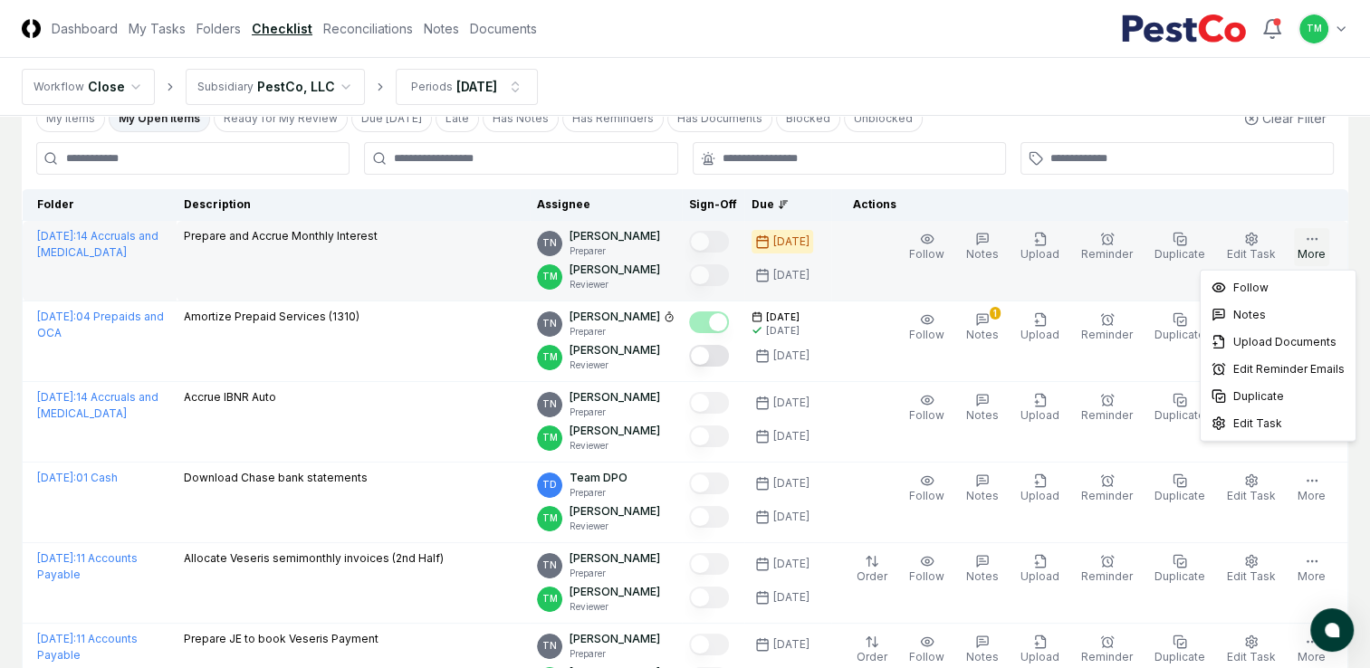
click at [1313, 242] on icon "button" at bounding box center [1312, 239] width 14 height 14
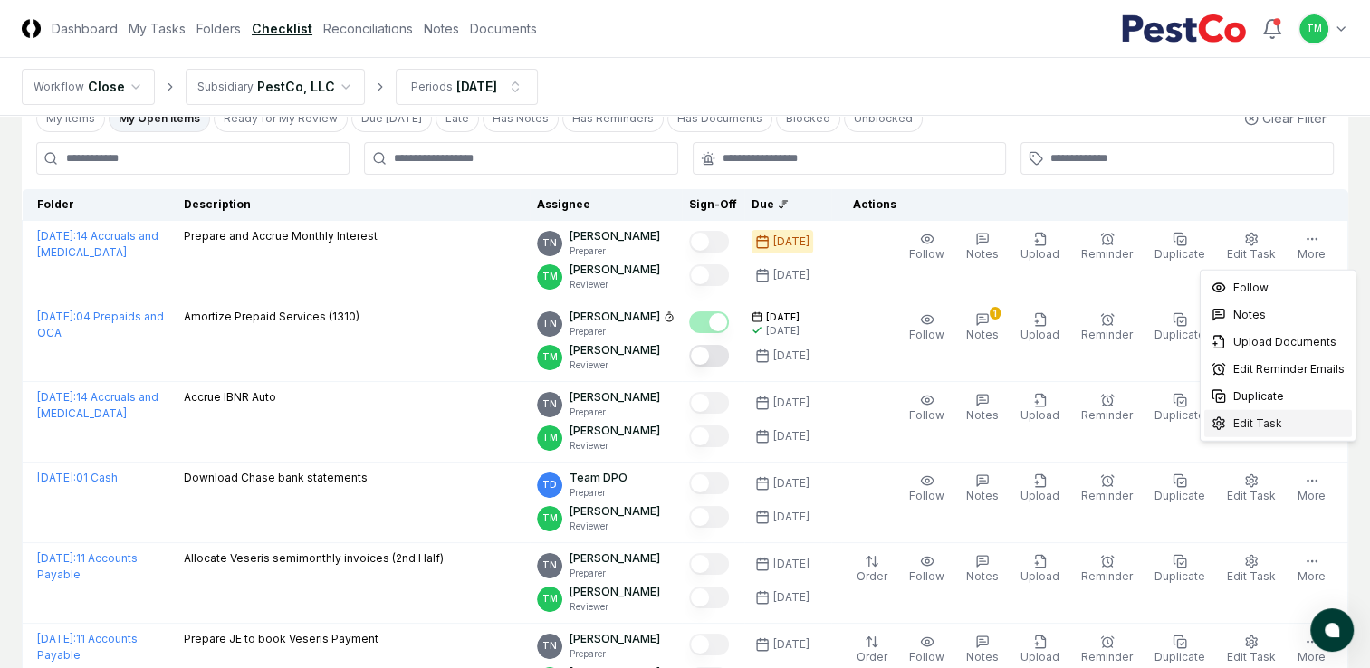
click at [1268, 426] on span "Edit Task" at bounding box center [1258, 424] width 49 height 16
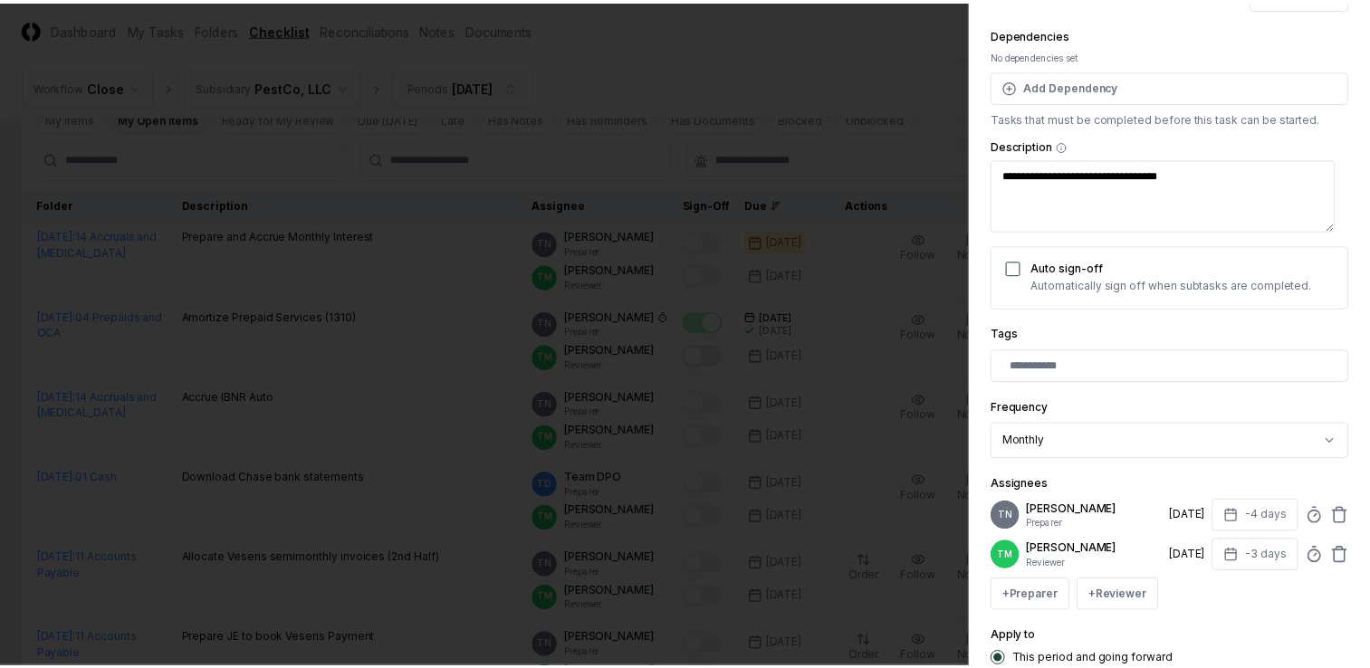
scroll to position [272, 0]
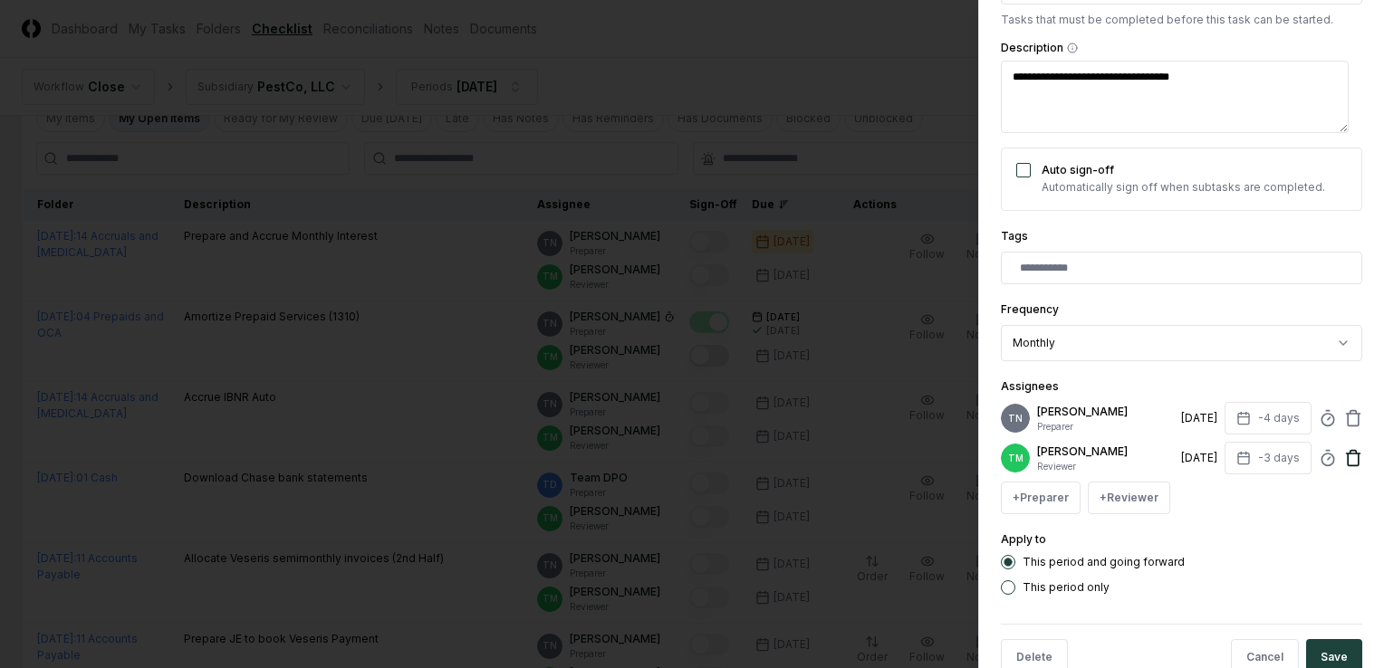
click at [1350, 454] on icon at bounding box center [1353, 452] width 6 height 3
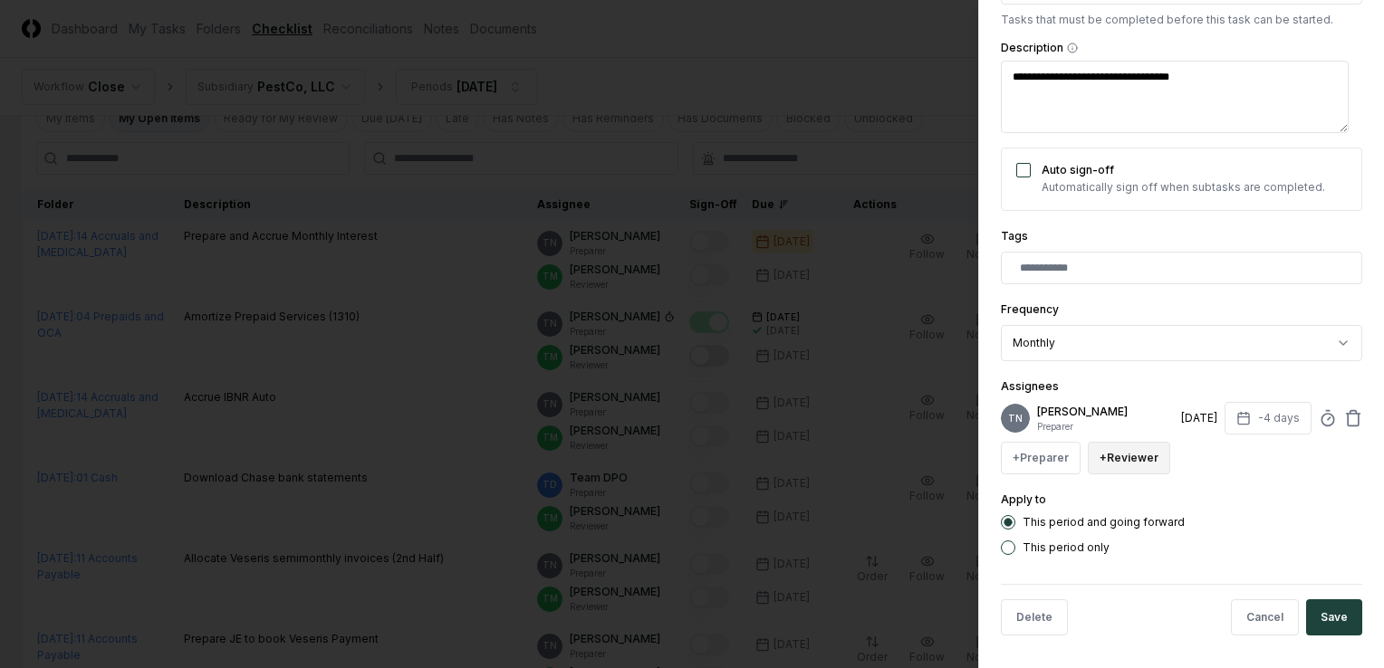
click at [1167, 467] on button "+ Reviewer" at bounding box center [1129, 458] width 82 height 33
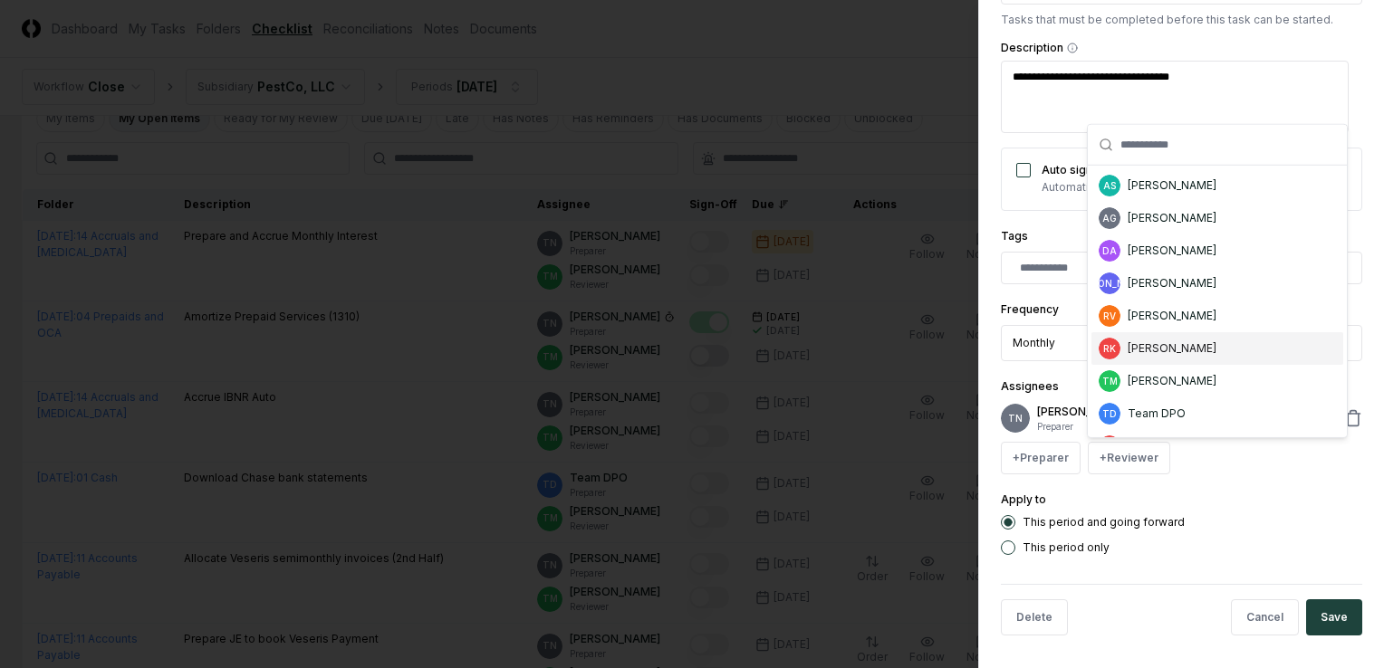
drag, startPoint x: 1188, startPoint y: 344, endPoint x: 1297, endPoint y: 418, distance: 131.1
click at [1188, 345] on div "[PERSON_NAME]" at bounding box center [1172, 349] width 89 height 16
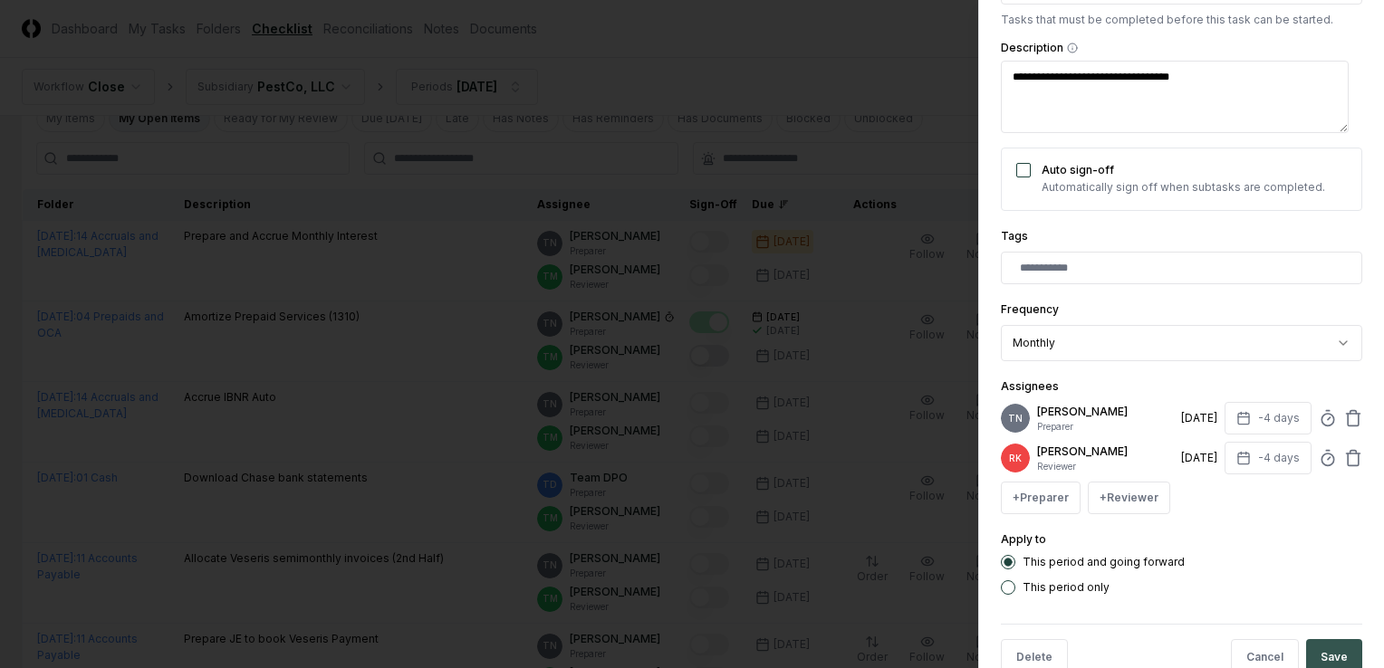
click at [1326, 658] on button "Save" at bounding box center [1334, 657] width 56 height 36
type textarea "*"
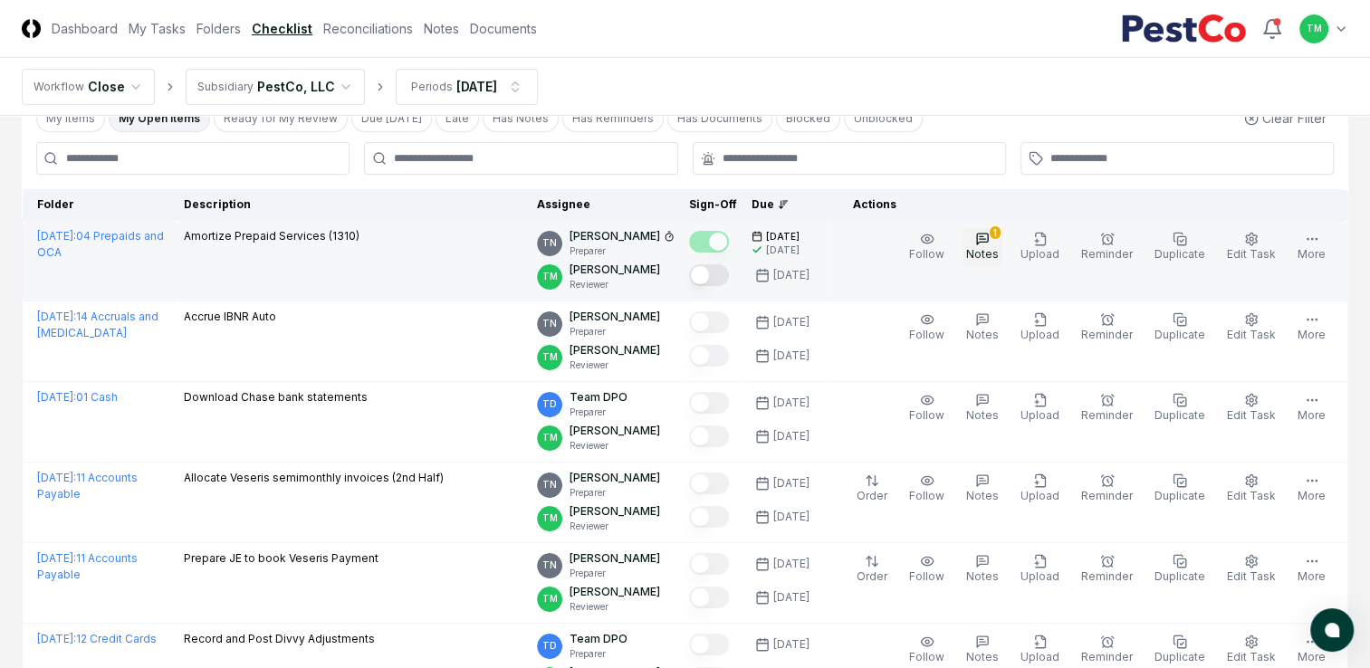
click at [990, 244] on icon "button" at bounding box center [982, 239] width 14 height 14
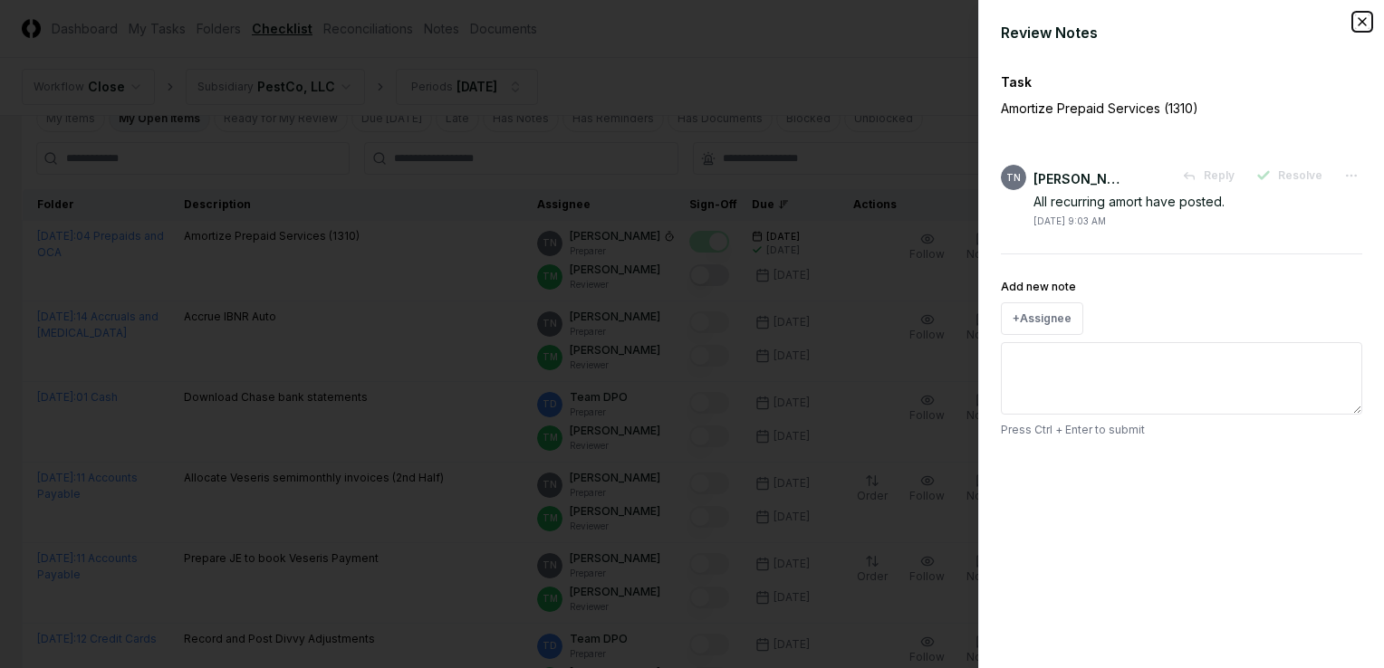
click at [1362, 20] on icon "button" at bounding box center [1362, 21] width 7 height 7
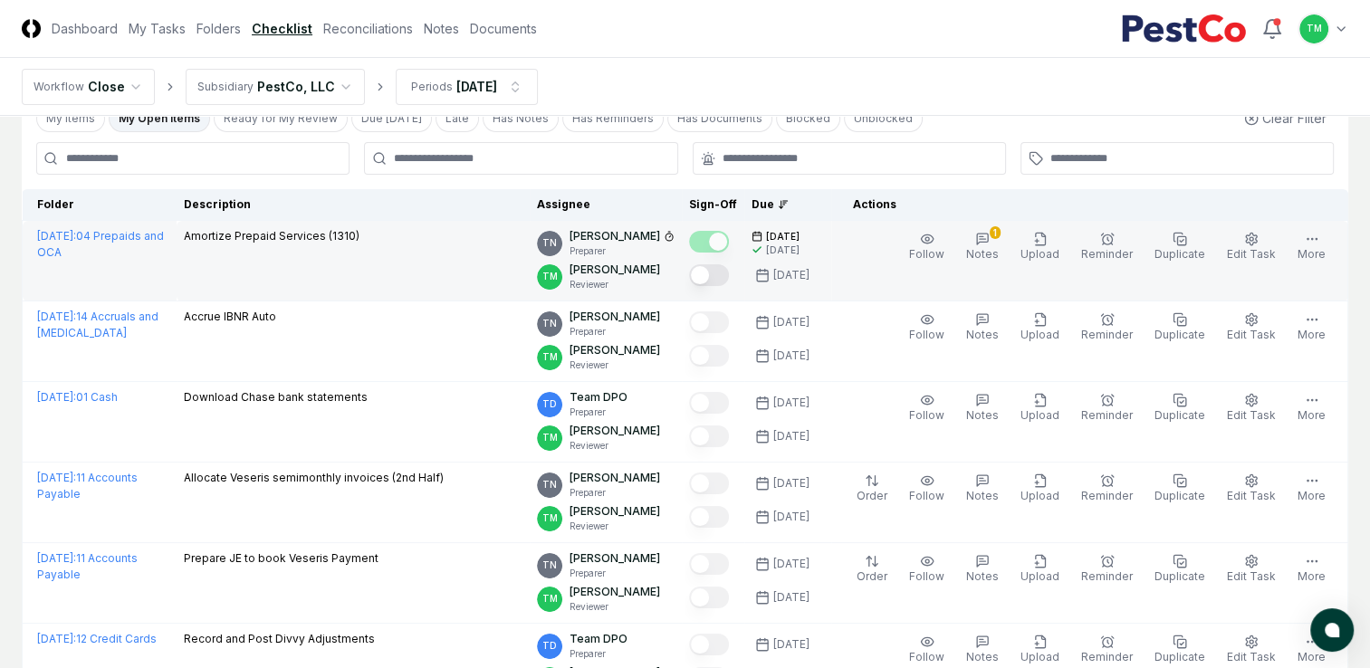
drag, startPoint x: 735, startPoint y: 279, endPoint x: 761, endPoint y: 282, distance: 26.4
click at [729, 278] on button "Mark complete" at bounding box center [709, 275] width 40 height 22
click at [999, 248] on span "Notes" at bounding box center [982, 254] width 33 height 14
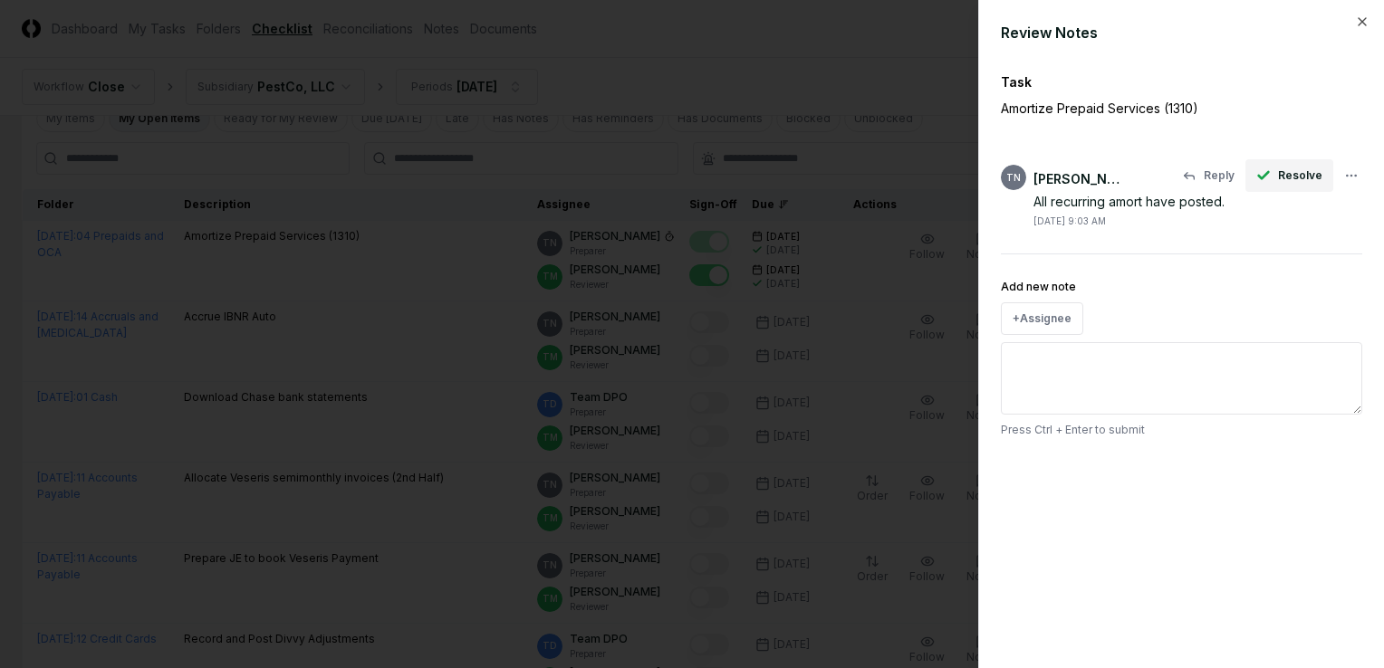
click at [1302, 183] on span "Resolve" at bounding box center [1300, 176] width 44 height 16
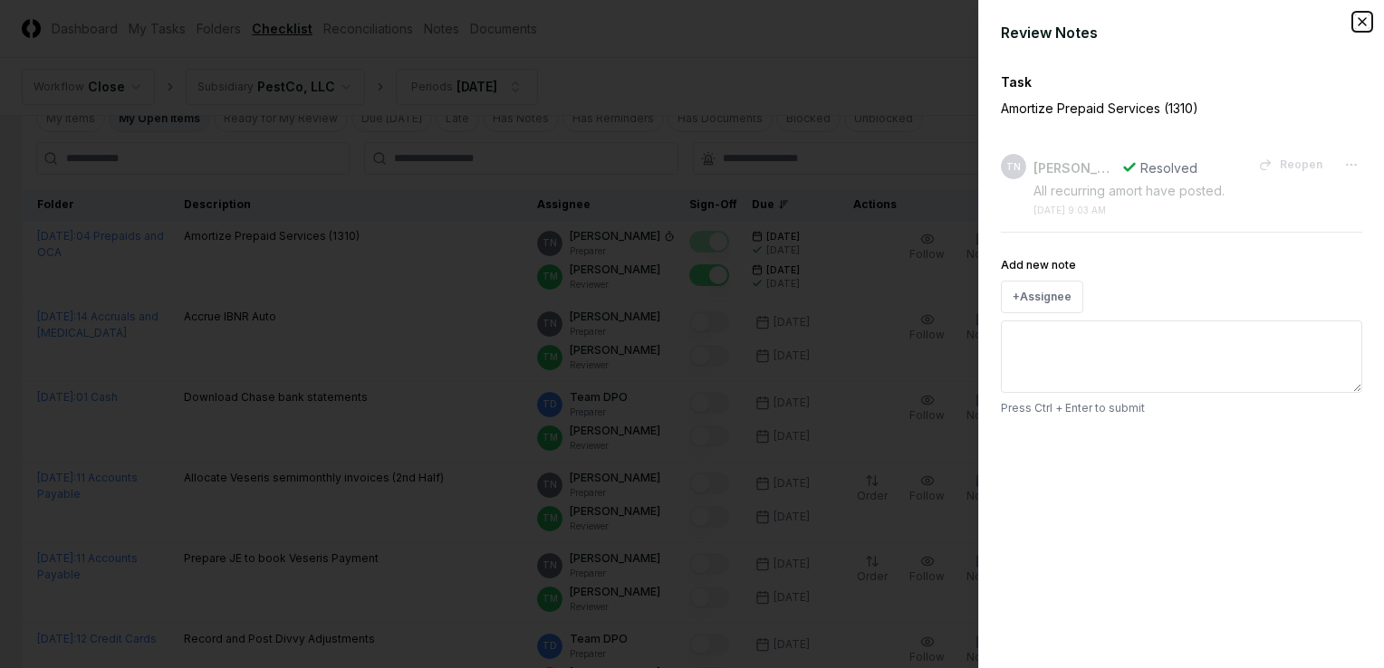
click at [1360, 20] on icon "button" at bounding box center [1362, 21] width 14 height 14
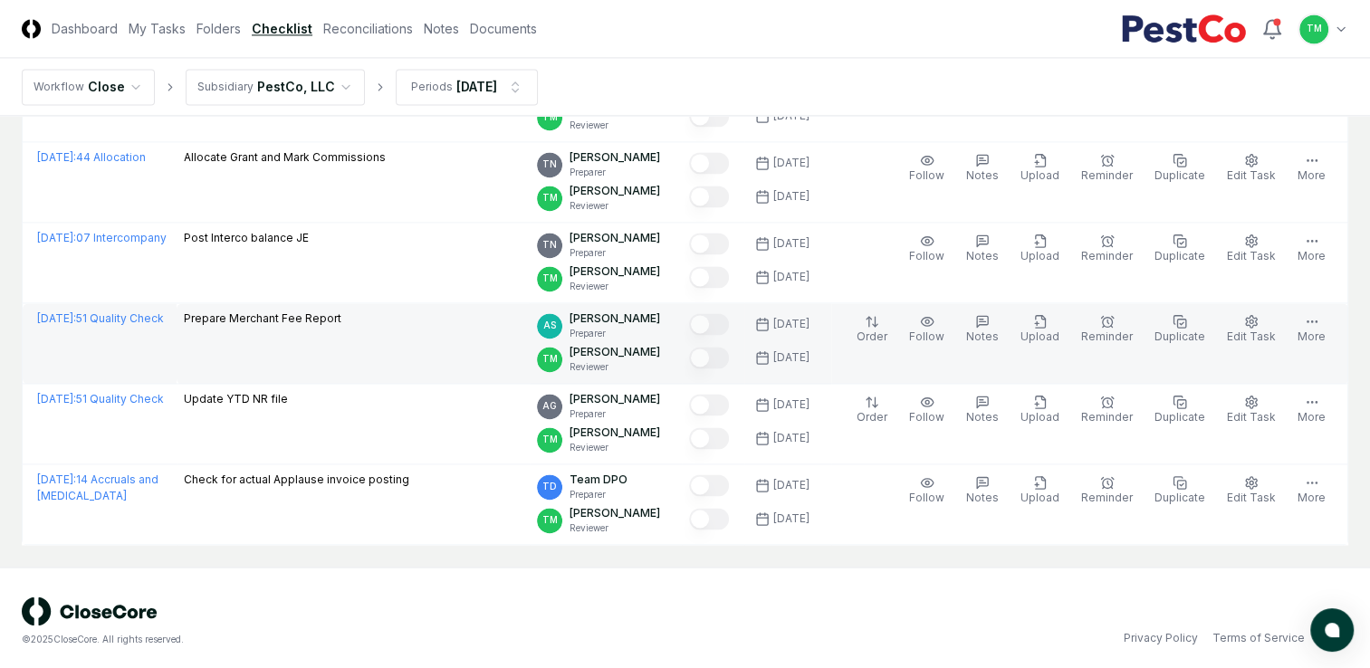
scroll to position [2306, 0]
